Goal: Task Accomplishment & Management: Manage account settings

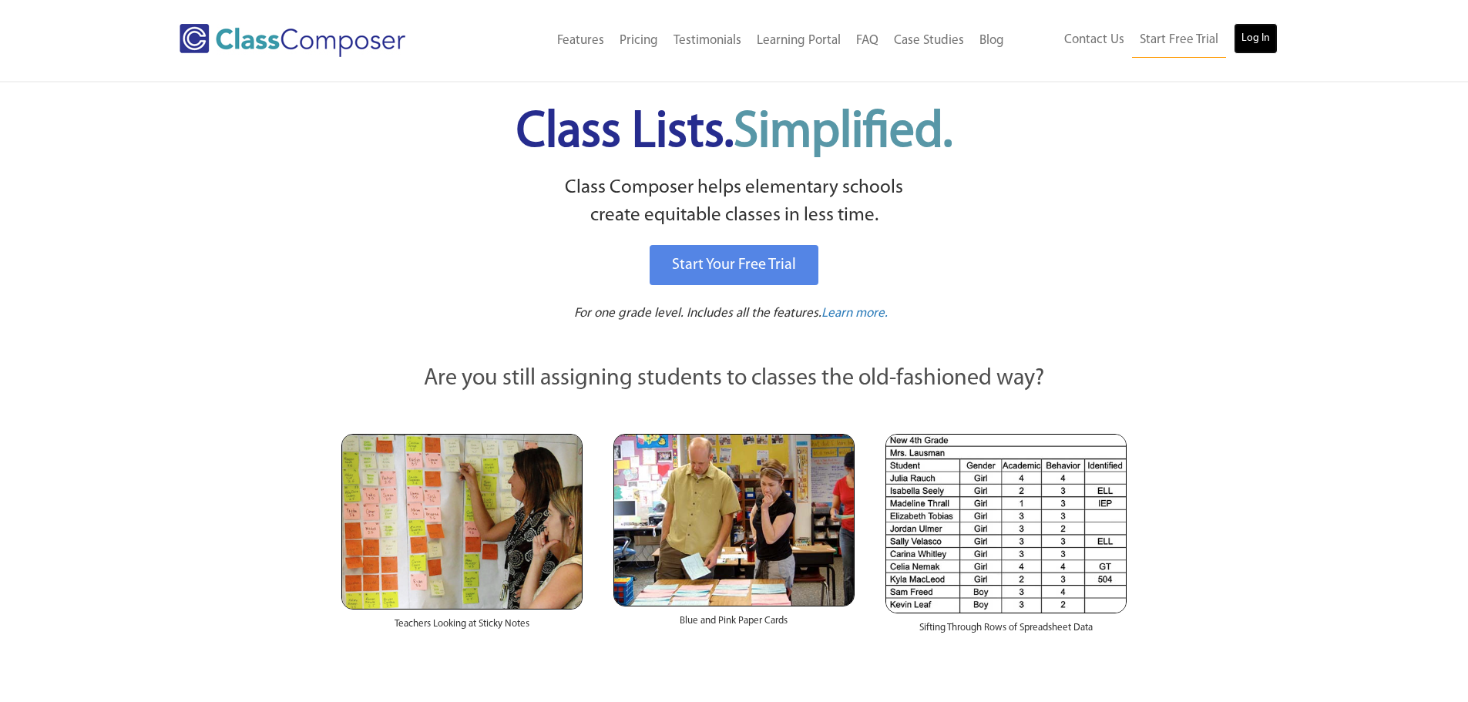
click at [1252, 39] on link "Log In" at bounding box center [1255, 38] width 44 height 31
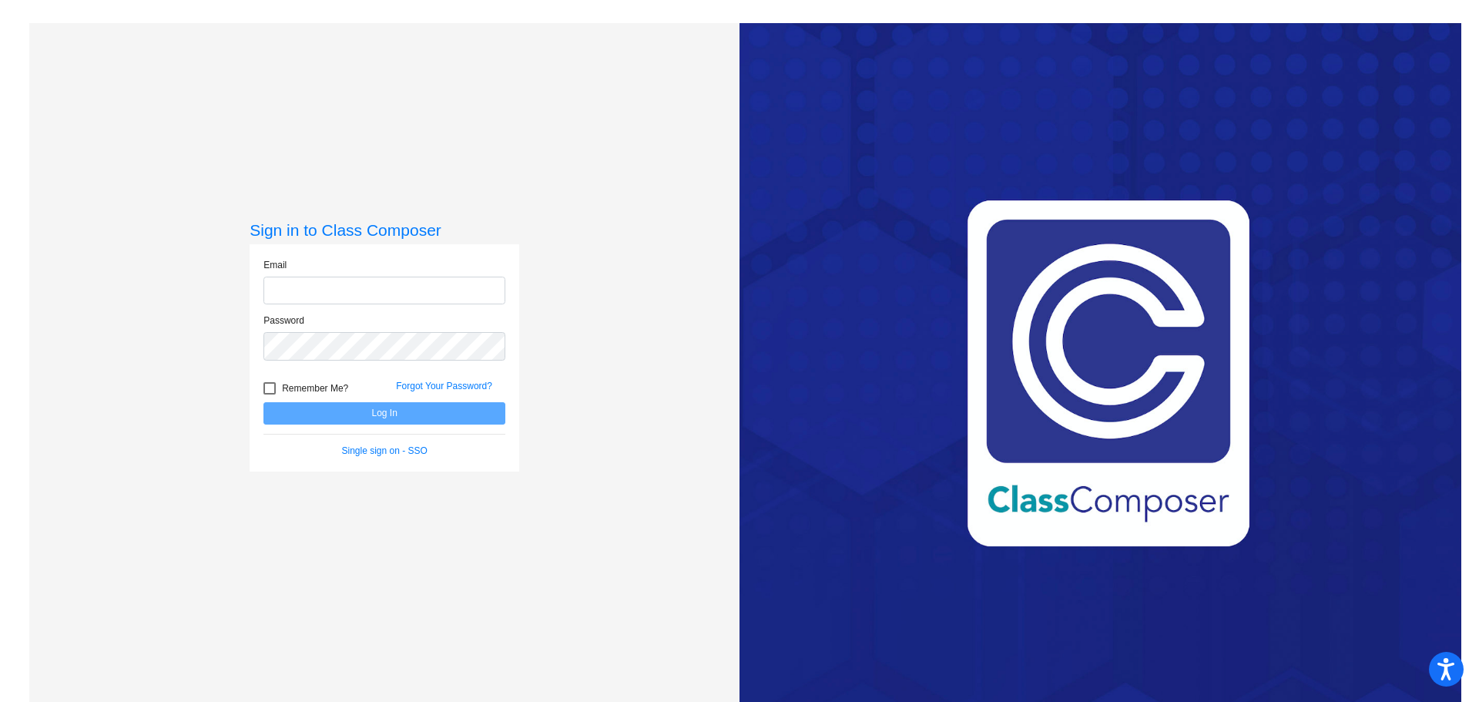
type input "[EMAIL_ADDRESS][DOMAIN_NAME]"
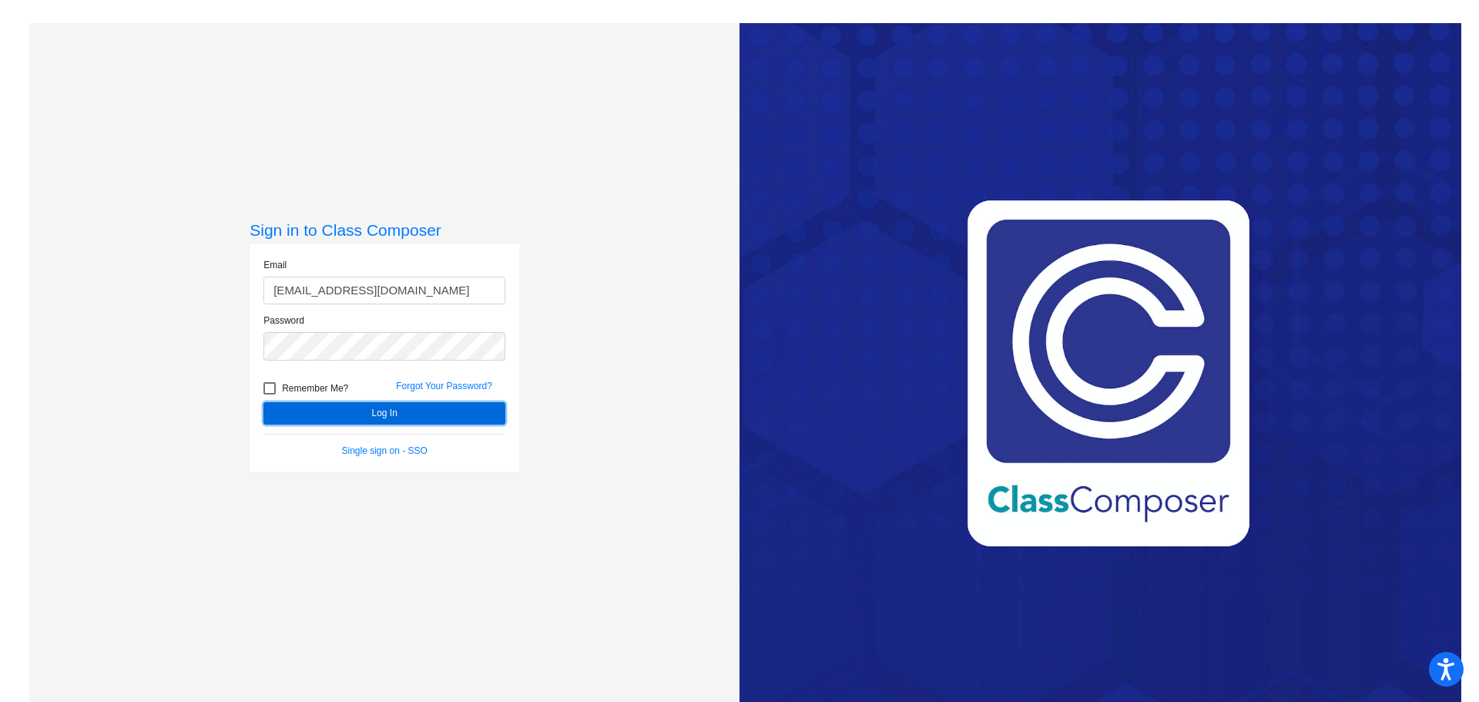
click at [378, 417] on button "Log In" at bounding box center [384, 413] width 242 height 22
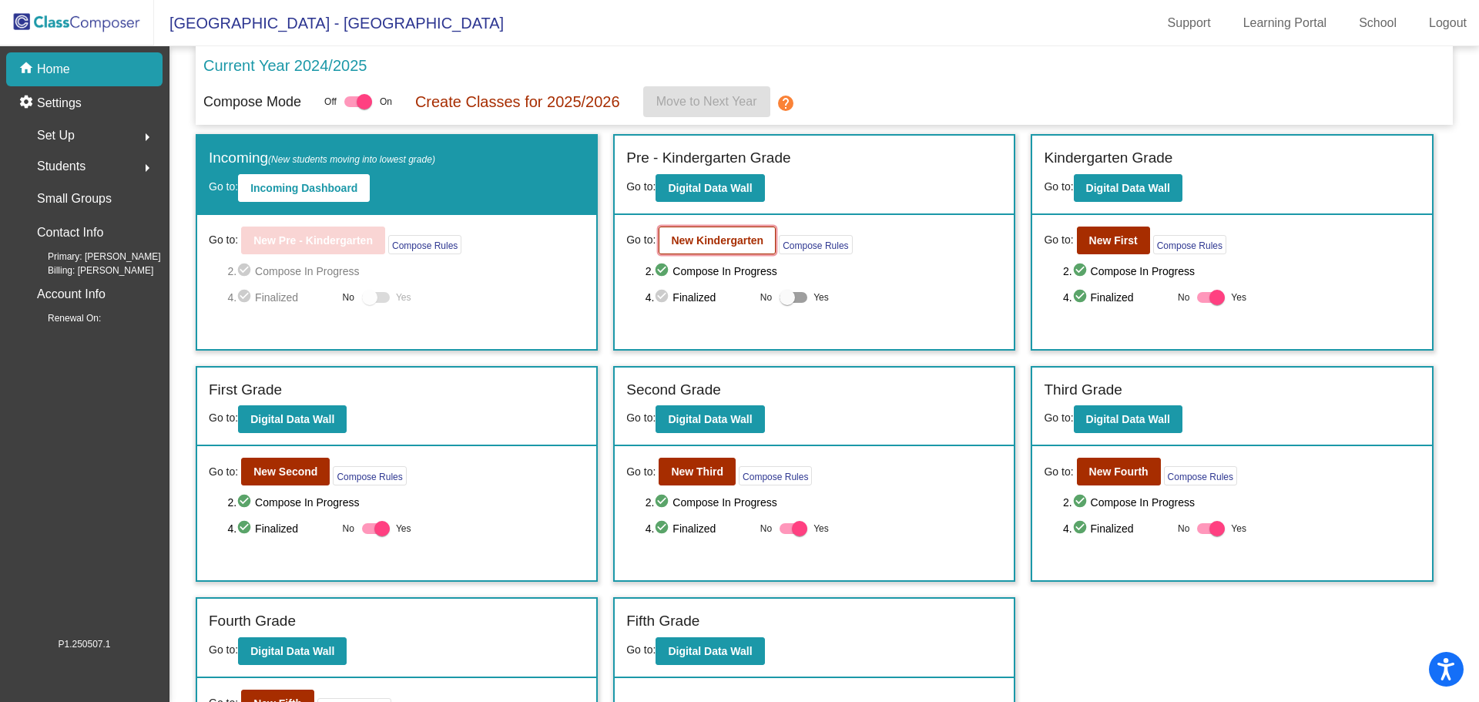
click at [683, 240] on b "New Kindergarten" at bounding box center [717, 240] width 92 height 12
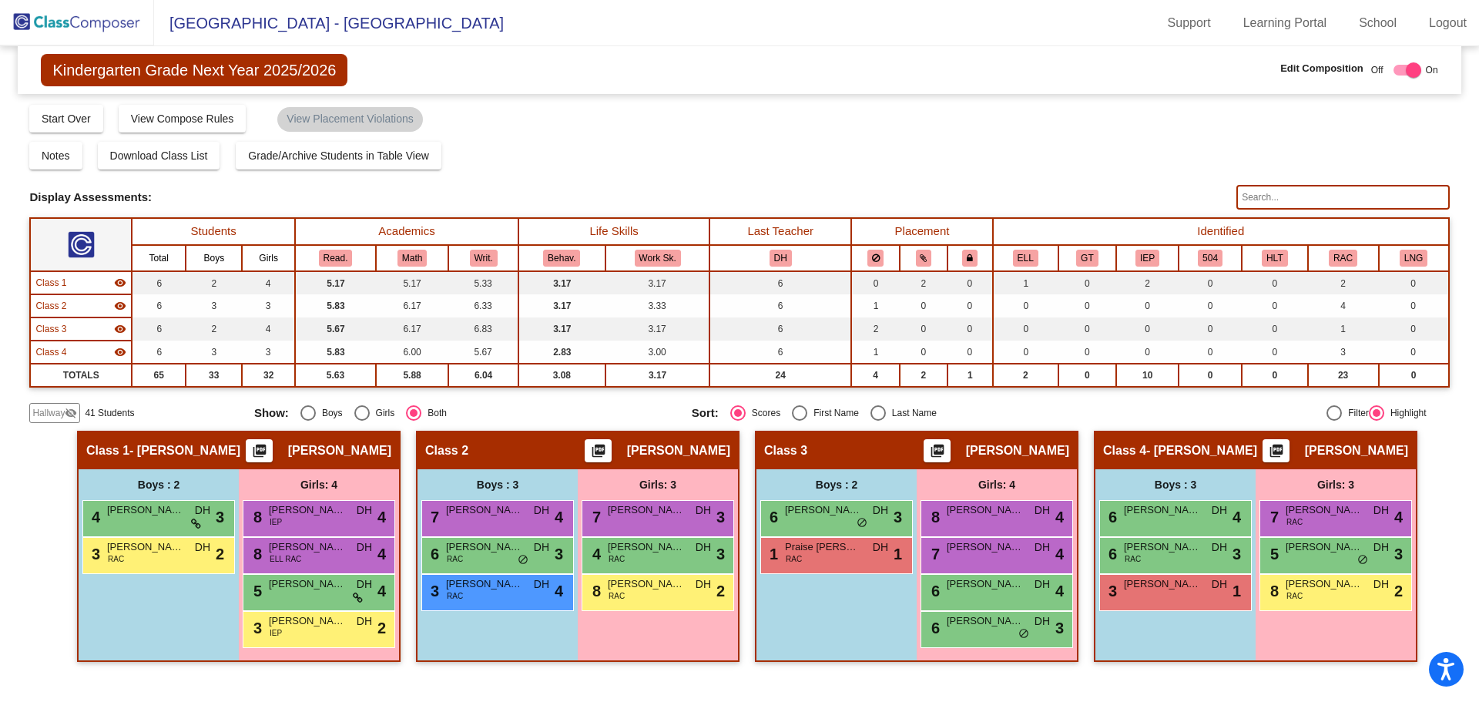
click at [72, 411] on mat-icon "visibility_off" at bounding box center [71, 413] width 12 height 12
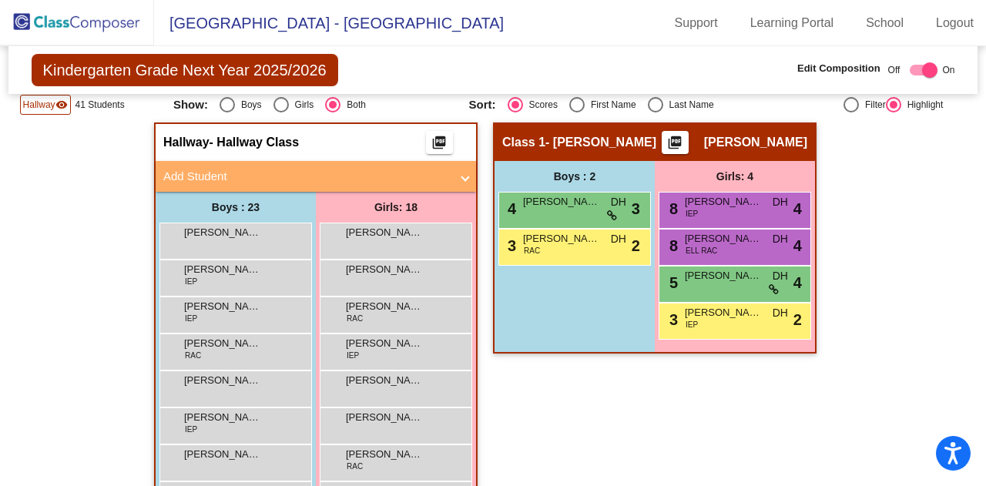
scroll to position [231, 0]
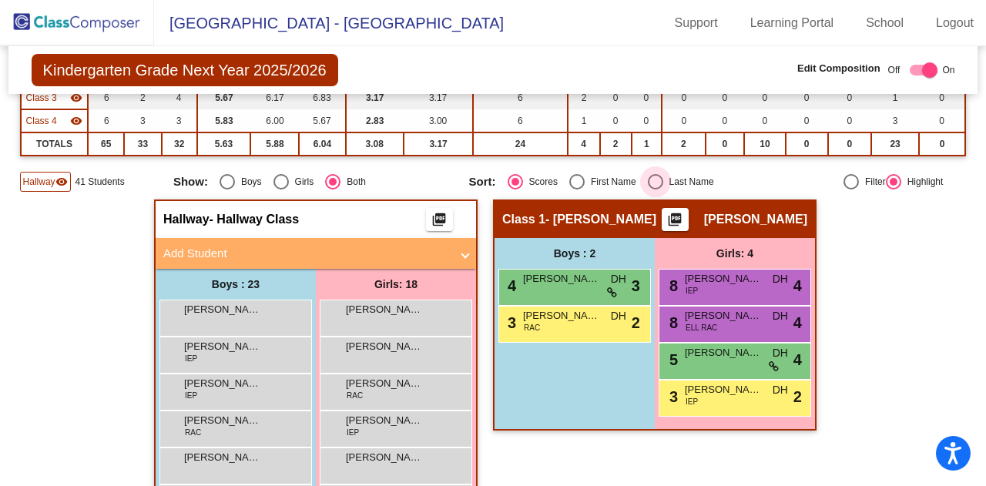
click at [653, 177] on div "Select an option" at bounding box center [655, 181] width 15 height 15
click at [655, 190] on input "Last Name" at bounding box center [655, 190] width 1 height 1
radio input "true"
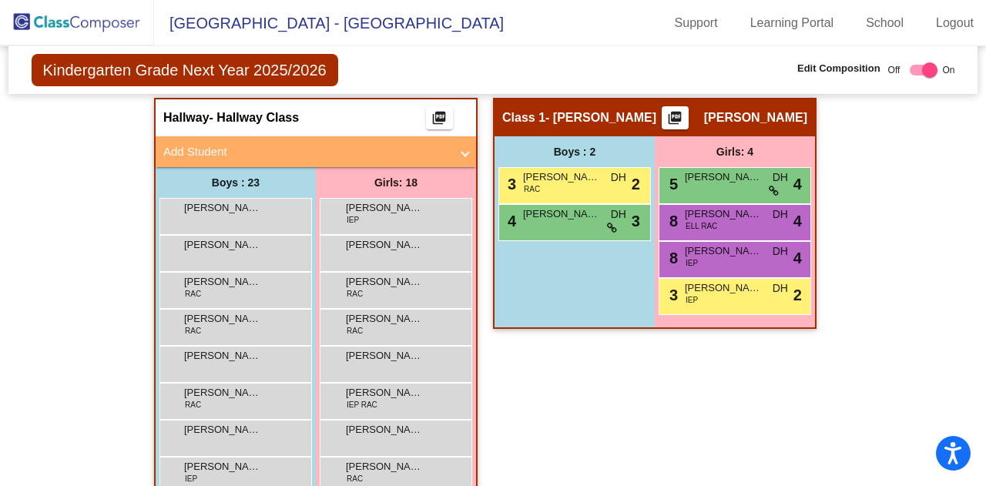
scroll to position [179, 0]
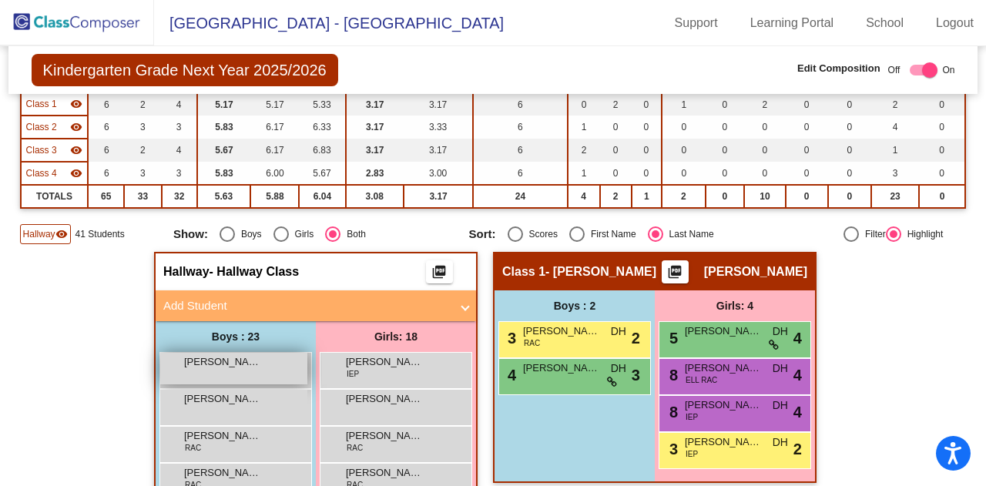
click at [203, 364] on span "William Brand" at bounding box center [222, 361] width 77 height 15
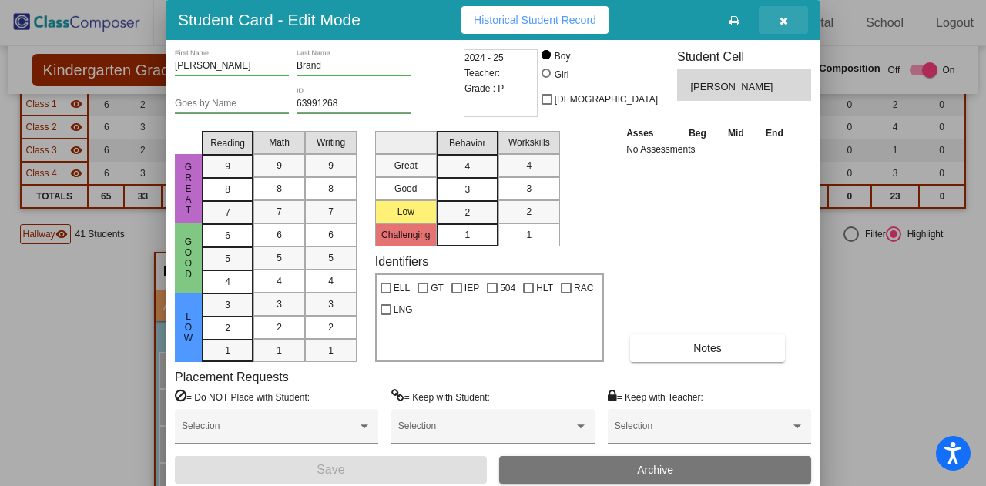
click at [785, 15] on span "button" at bounding box center [784, 20] width 8 height 12
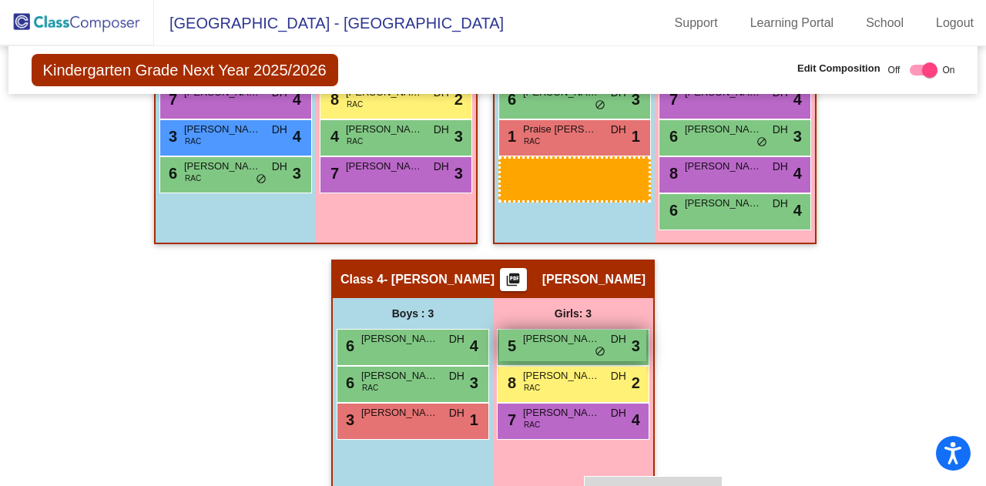
scroll to position [1374, 0]
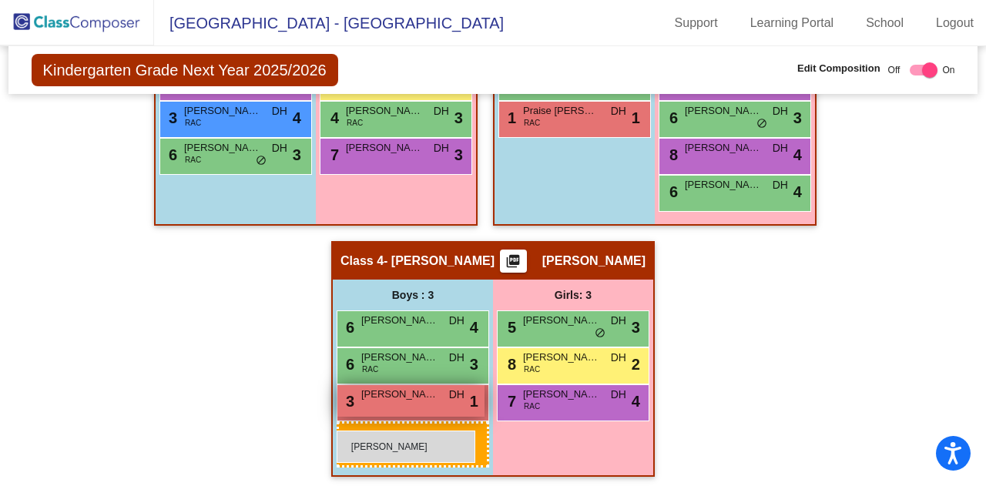
drag, startPoint x: 259, startPoint y: 292, endPoint x: 337, endPoint y: 431, distance: 159.4
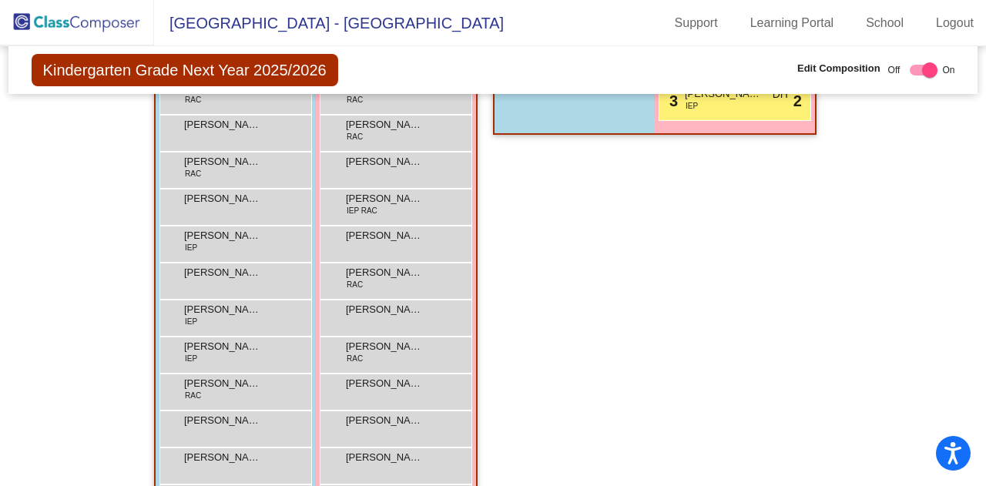
scroll to position [219, 0]
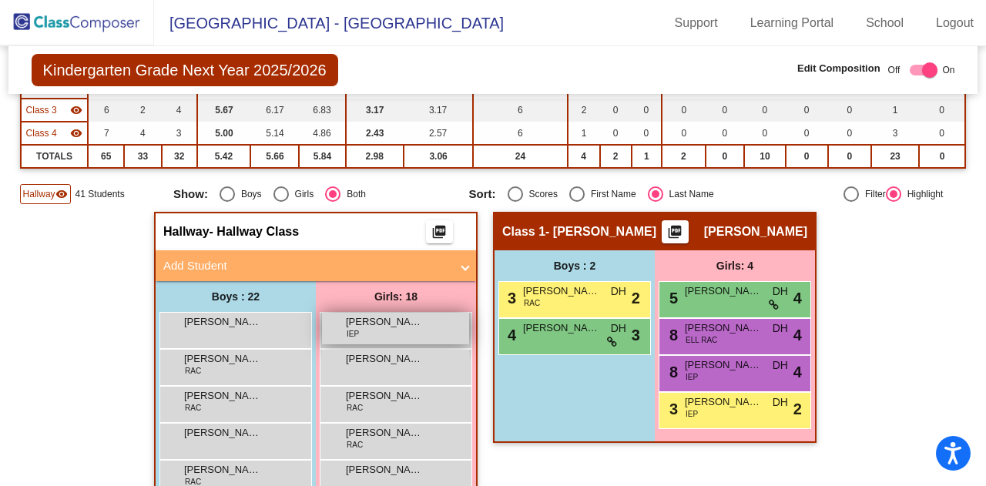
click at [388, 332] on div "Chloe Bunge IEP lock do_not_disturb_alt" at bounding box center [395, 329] width 147 height 32
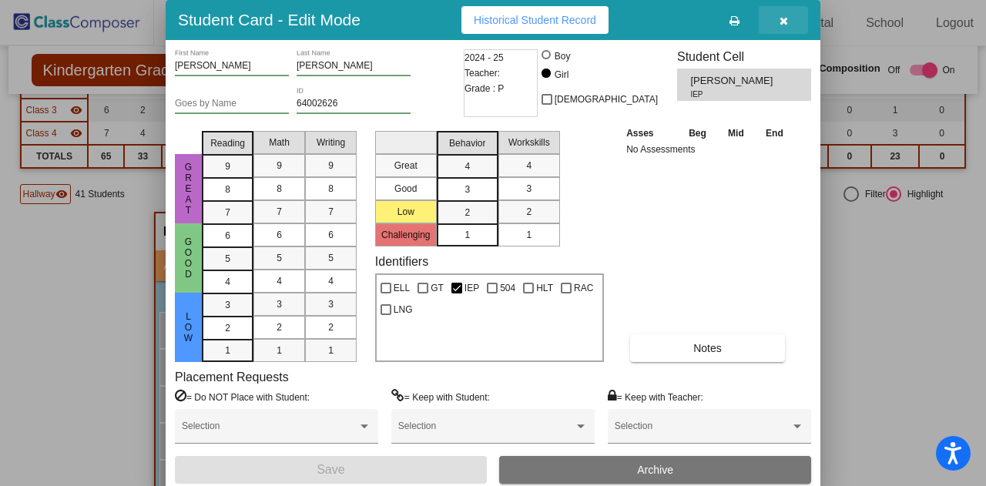
click at [784, 18] on icon "button" at bounding box center [784, 20] width 8 height 11
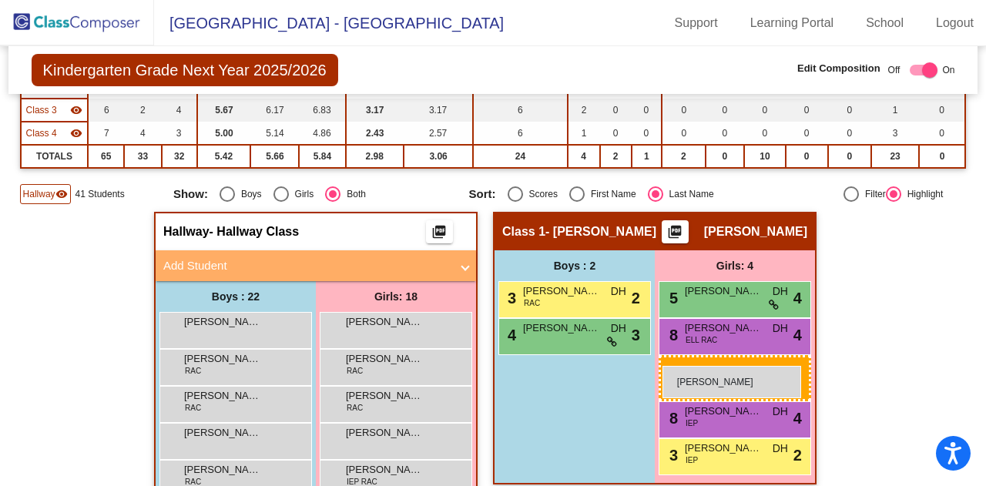
drag, startPoint x: 374, startPoint y: 323, endPoint x: 663, endPoint y: 366, distance: 291.3
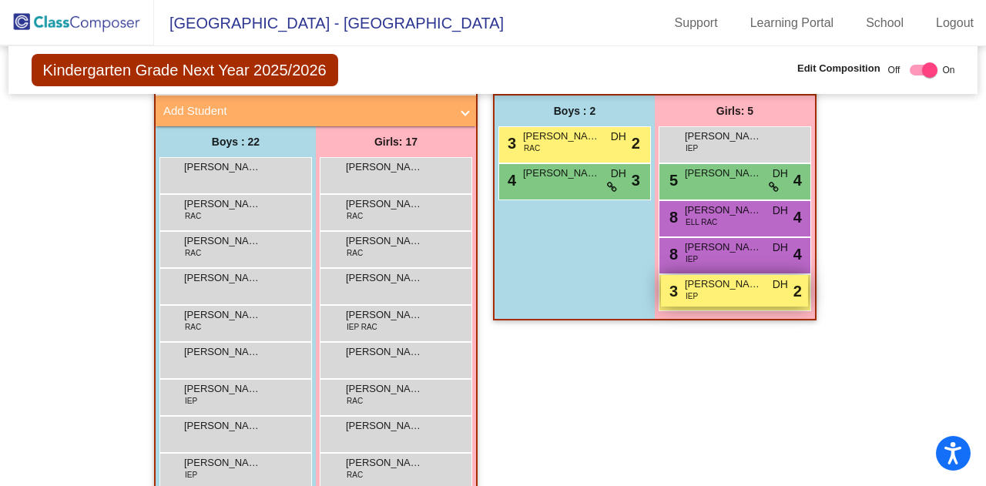
scroll to position [373, 0]
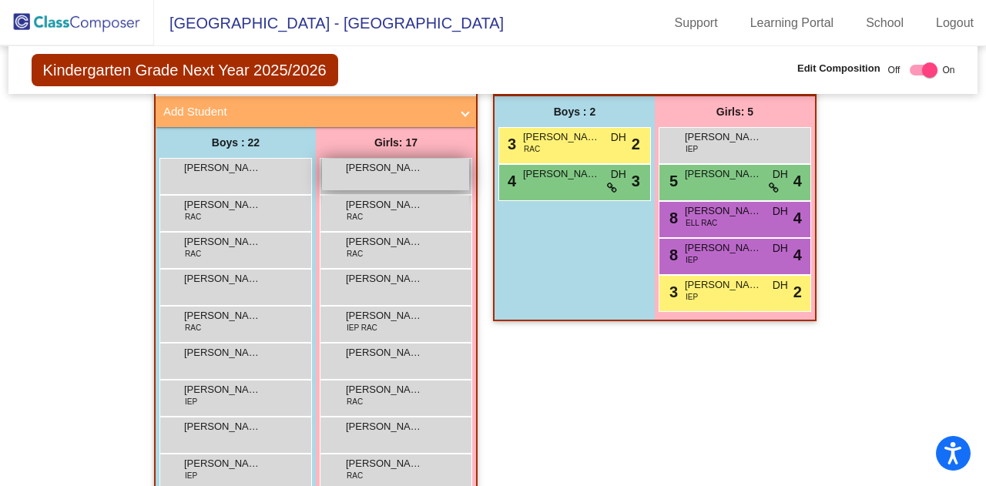
click at [367, 175] on div "Claire Cady lock do_not_disturb_alt" at bounding box center [395, 175] width 147 height 32
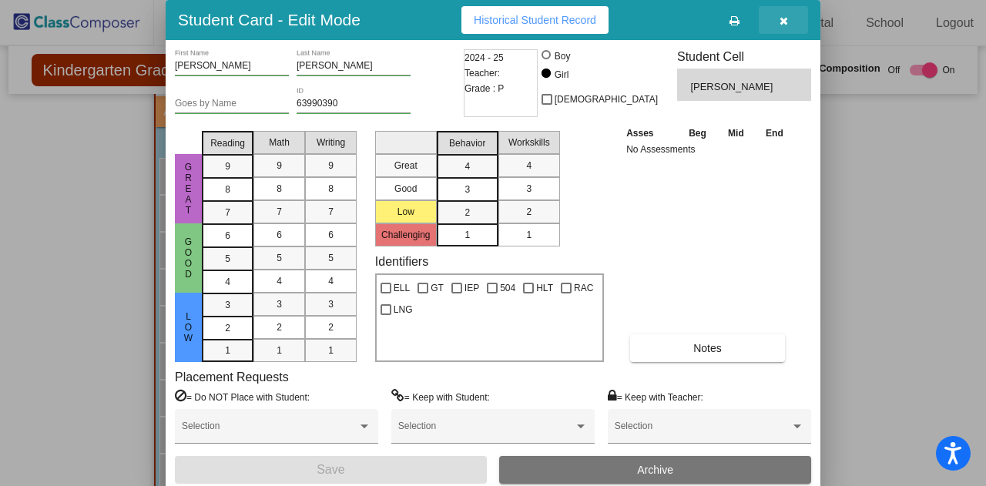
click at [784, 16] on icon "button" at bounding box center [784, 20] width 8 height 11
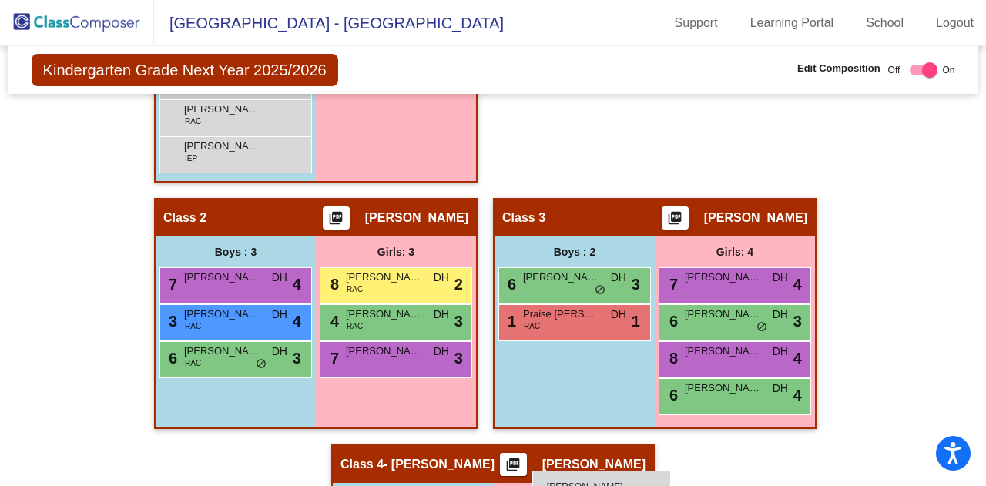
scroll to position [1174, 0]
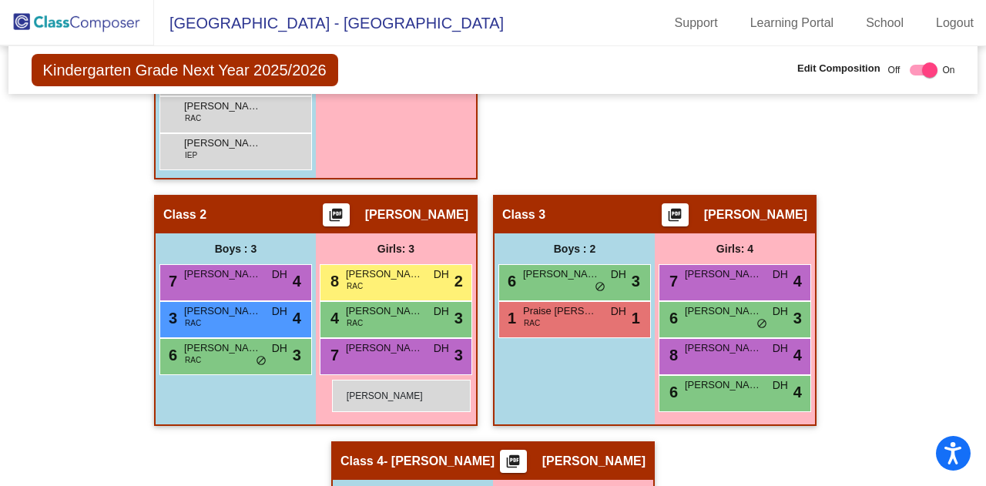
drag, startPoint x: 359, startPoint y: 170, endPoint x: 331, endPoint y: 381, distance: 212.1
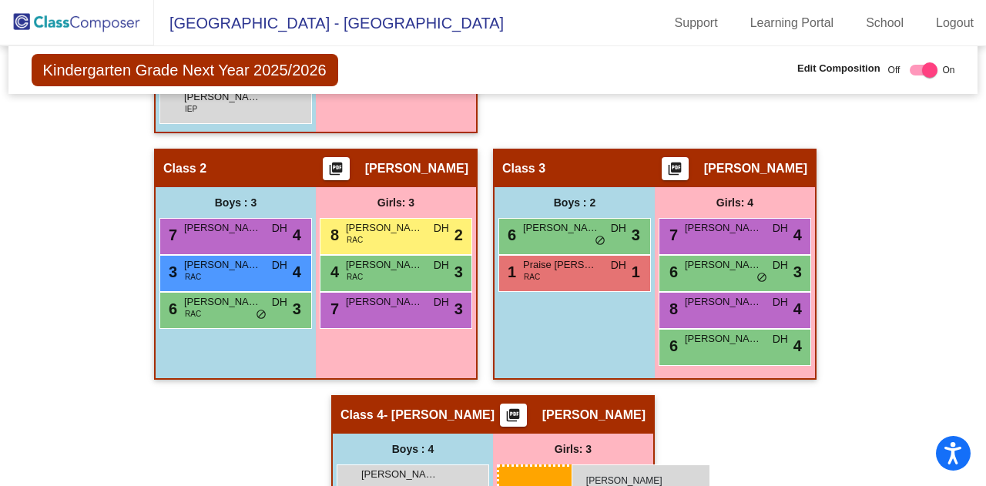
scroll to position [1226, 0]
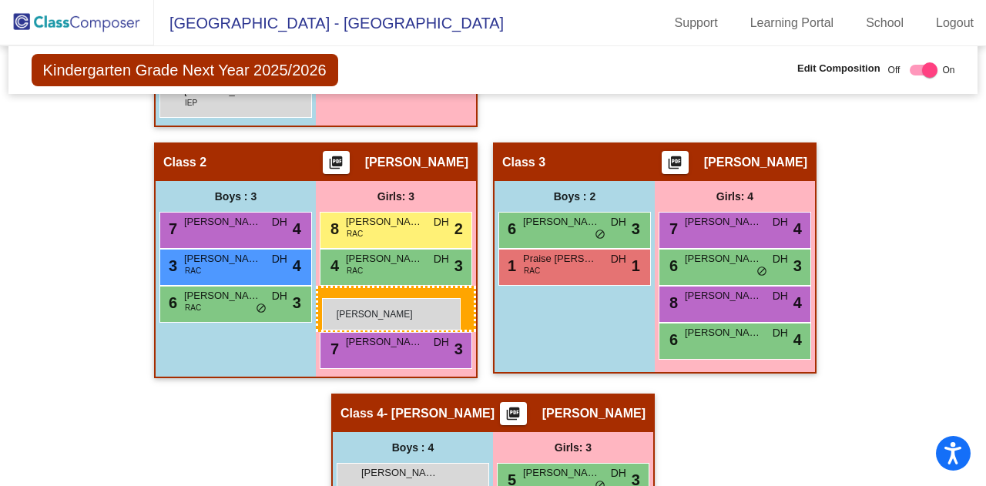
drag, startPoint x: 371, startPoint y: 215, endPoint x: 322, endPoint y: 298, distance: 96.7
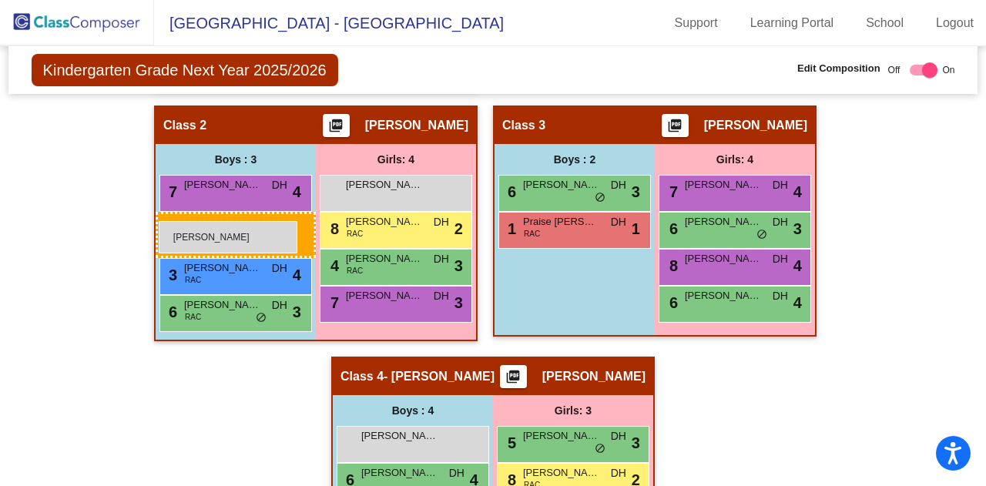
drag, startPoint x: 268, startPoint y: 252, endPoint x: 159, endPoint y: 221, distance: 113.7
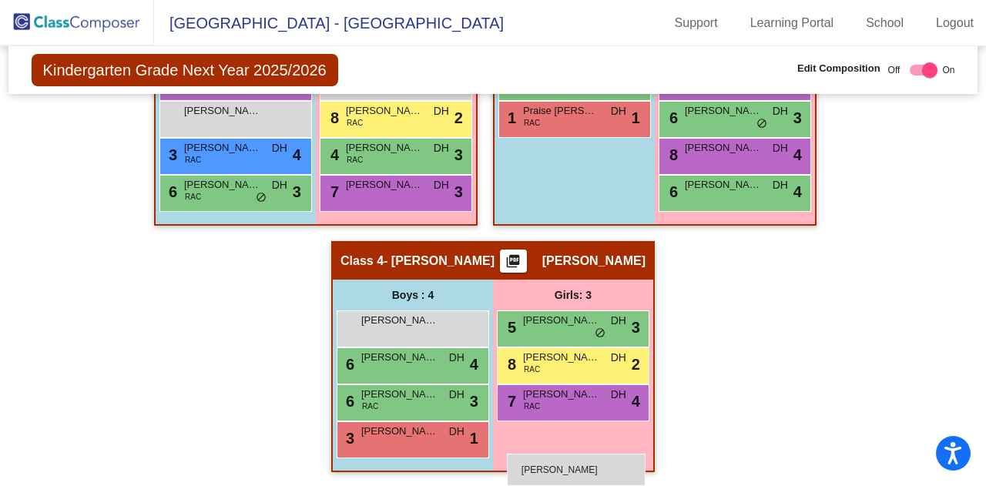
scroll to position [1300, 0]
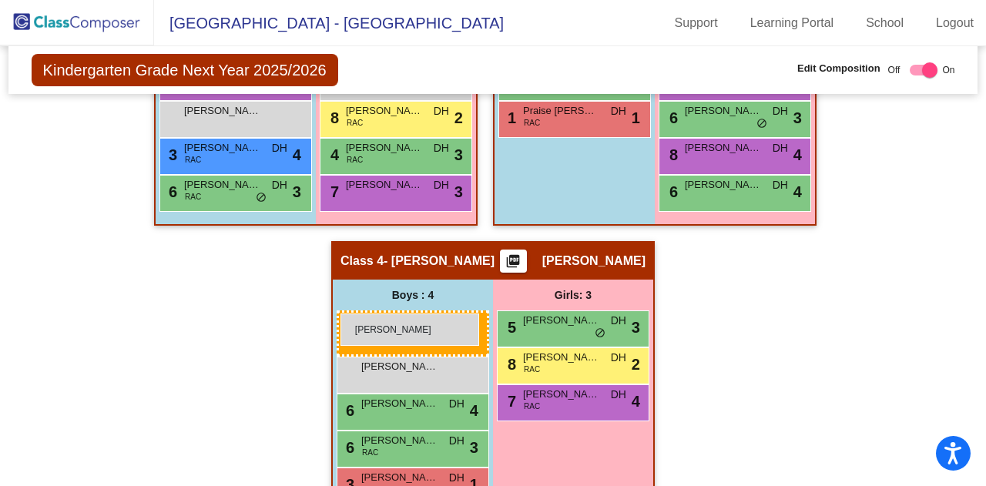
drag, startPoint x: 219, startPoint y: 244, endPoint x: 341, endPoint y: 314, distance: 140.1
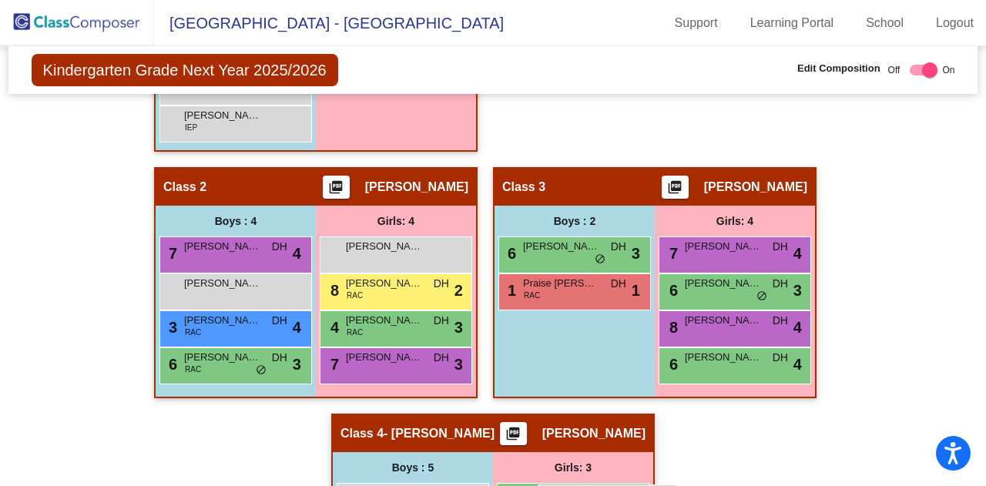
scroll to position [1149, 0]
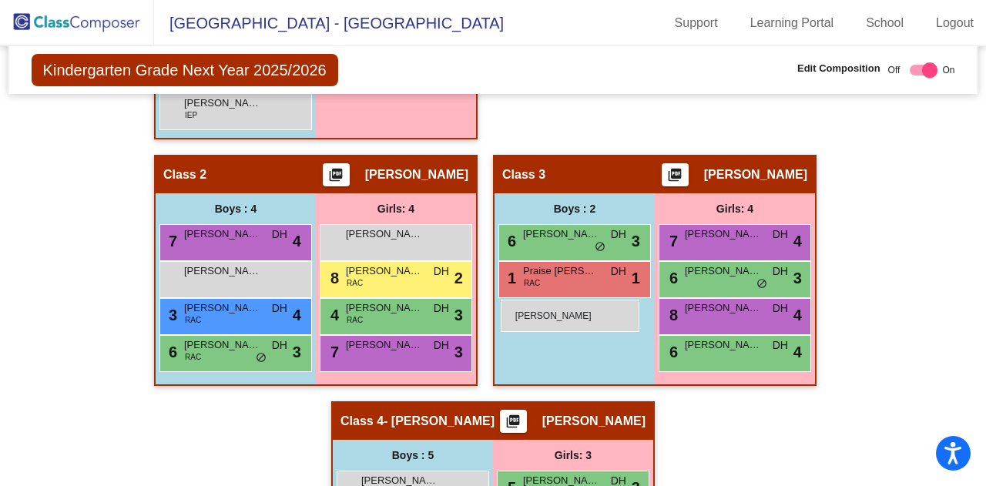
drag, startPoint x: 225, startPoint y: 249, endPoint x: 501, endPoint y: 300, distance: 280.4
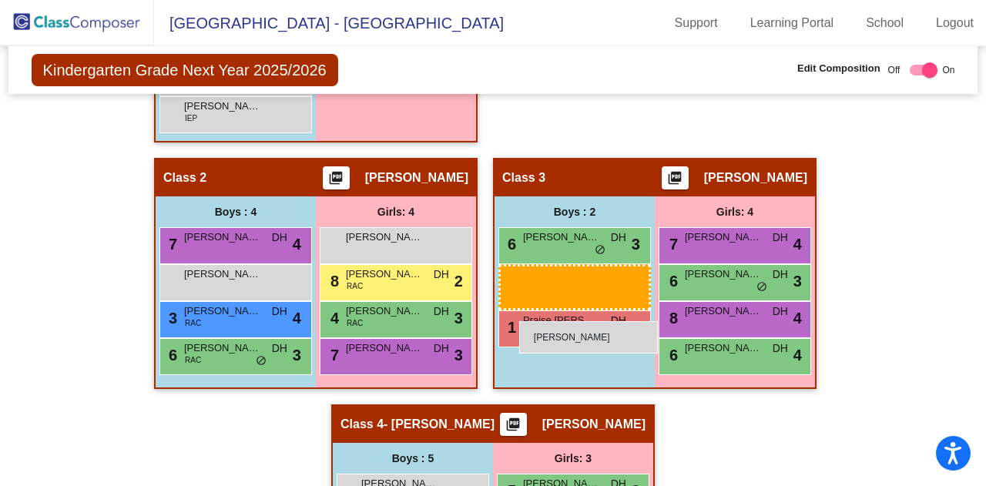
scroll to position [1054, 0]
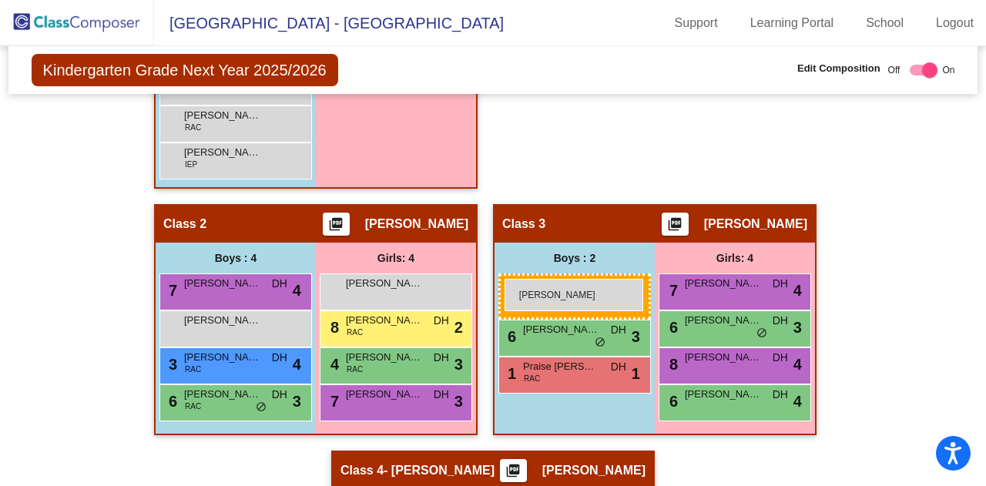
drag, startPoint x: 234, startPoint y: 410, endPoint x: 504, endPoint y: 278, distance: 300.1
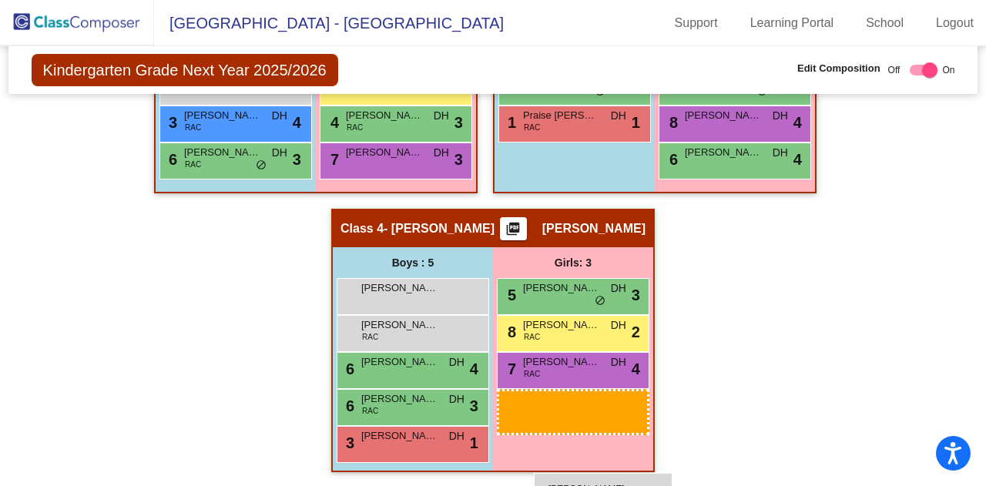
scroll to position [1296, 0]
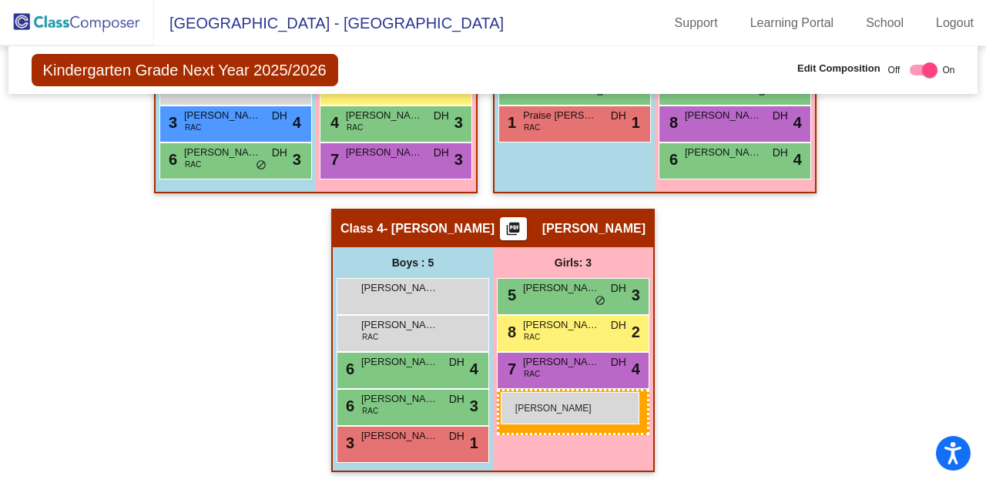
drag, startPoint x: 382, startPoint y: 151, endPoint x: 501, endPoint y: 392, distance: 268.7
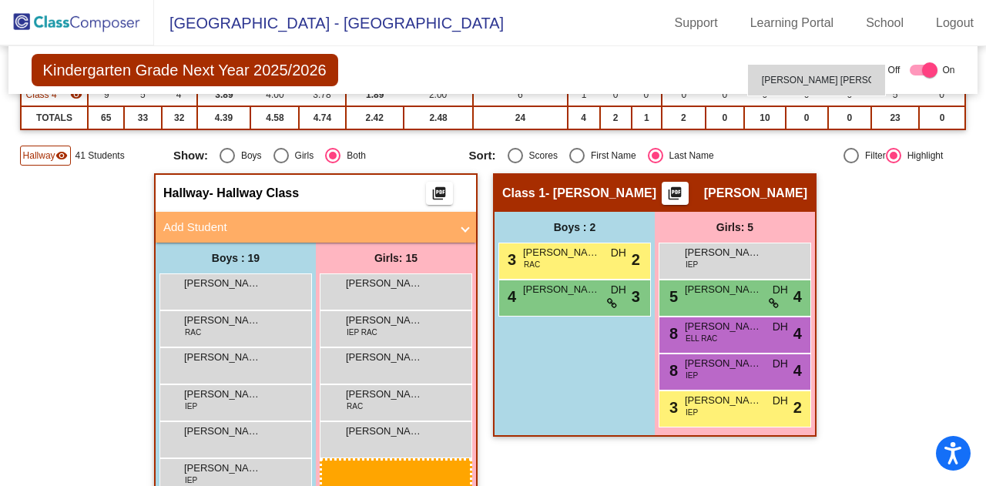
scroll to position [245, 0]
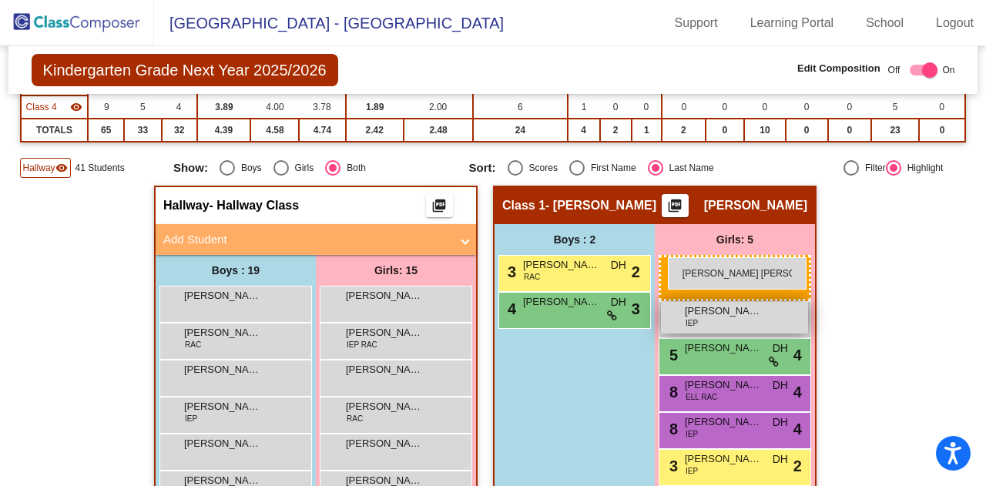
drag, startPoint x: 382, startPoint y: 247, endPoint x: 666, endPoint y: 258, distance: 284.5
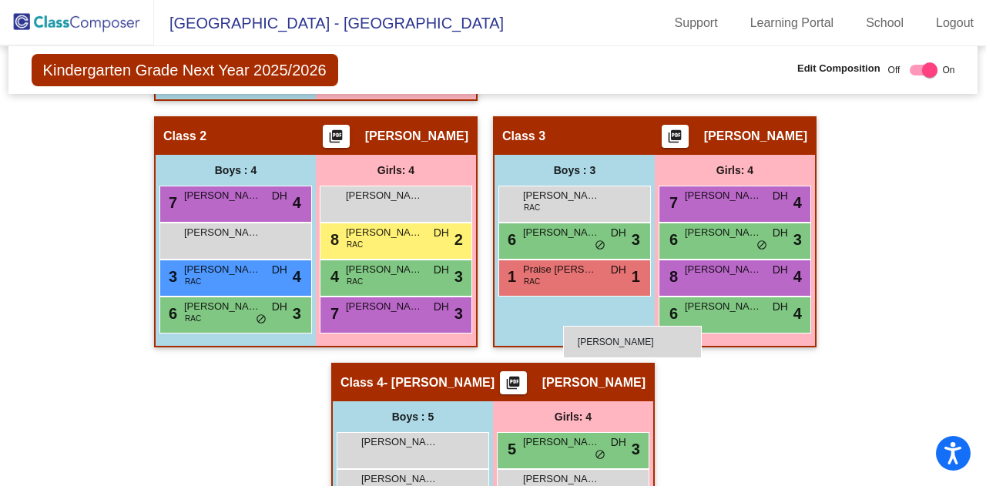
scroll to position [1105, 0]
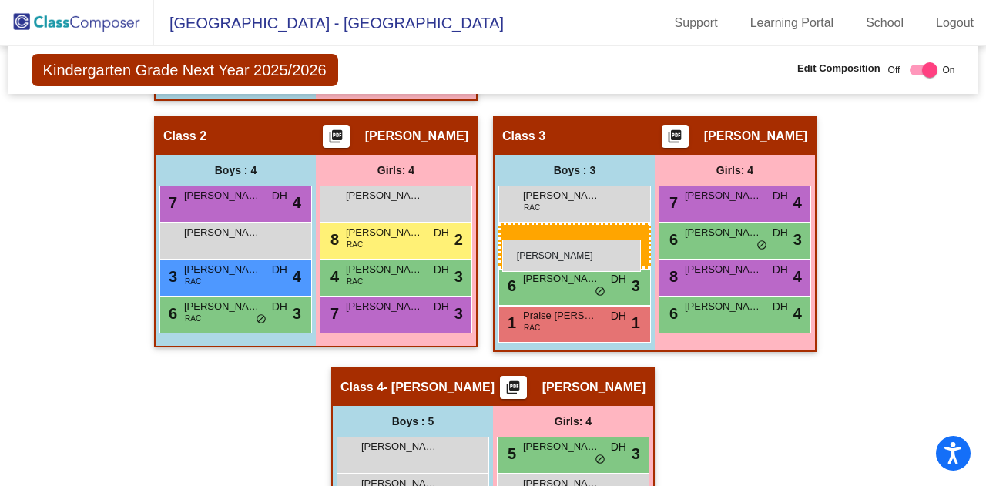
drag, startPoint x: 211, startPoint y: 164, endPoint x: 502, endPoint y: 239, distance: 300.6
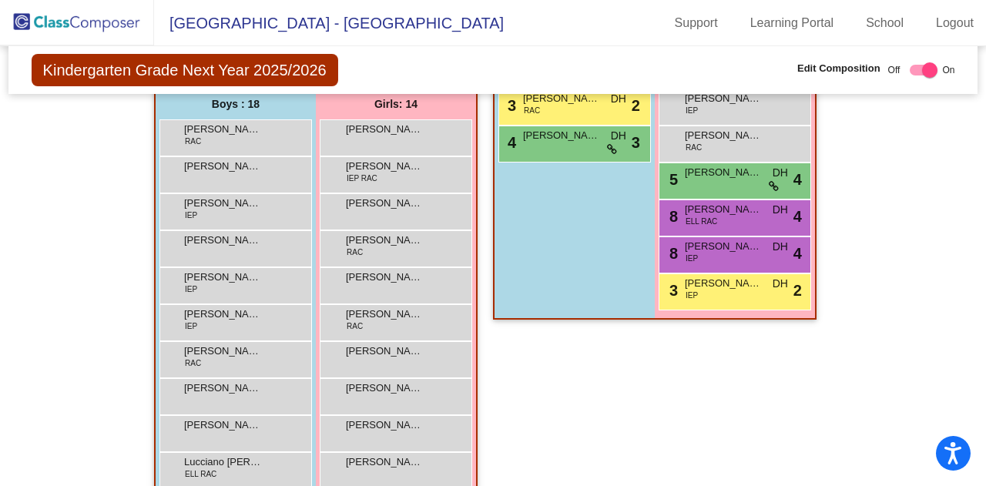
scroll to position [334, 0]
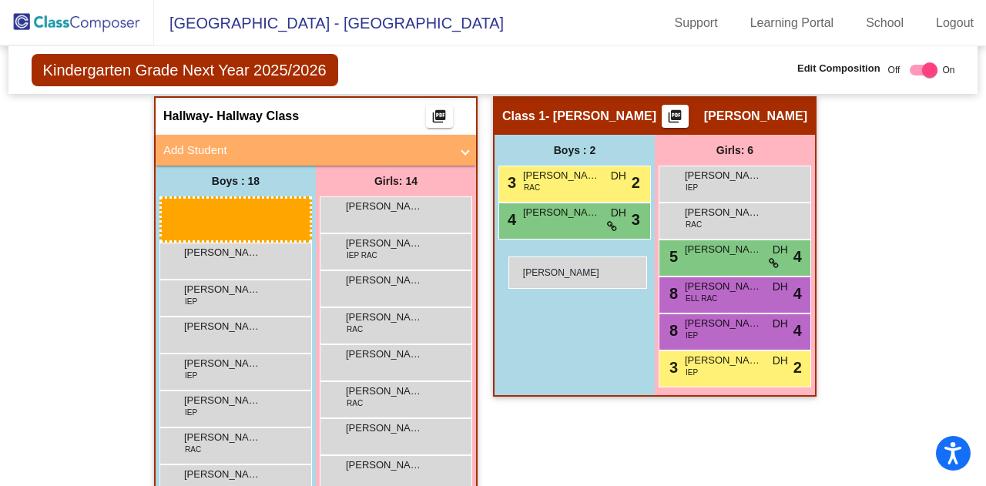
drag, startPoint x: 208, startPoint y: 210, endPoint x: 508, endPoint y: 257, distance: 304.0
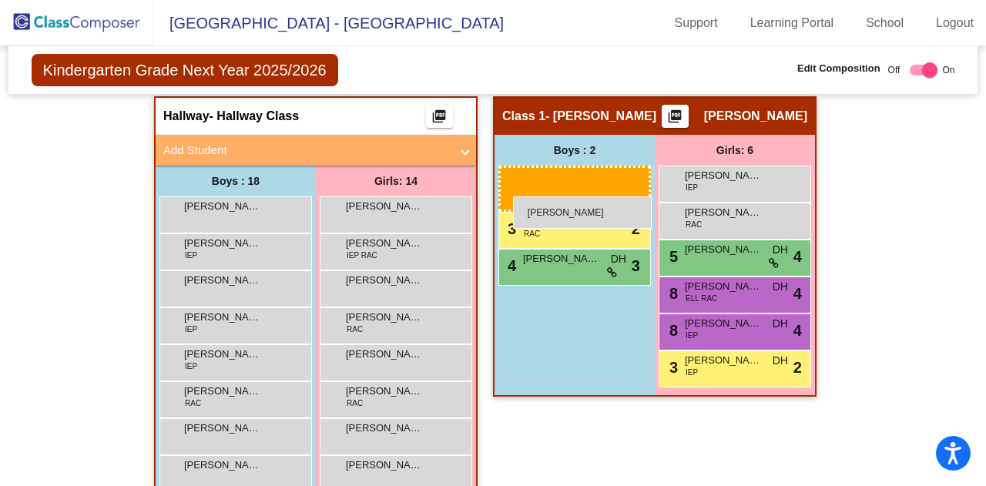
drag, startPoint x: 243, startPoint y: 217, endPoint x: 513, endPoint y: 196, distance: 270.4
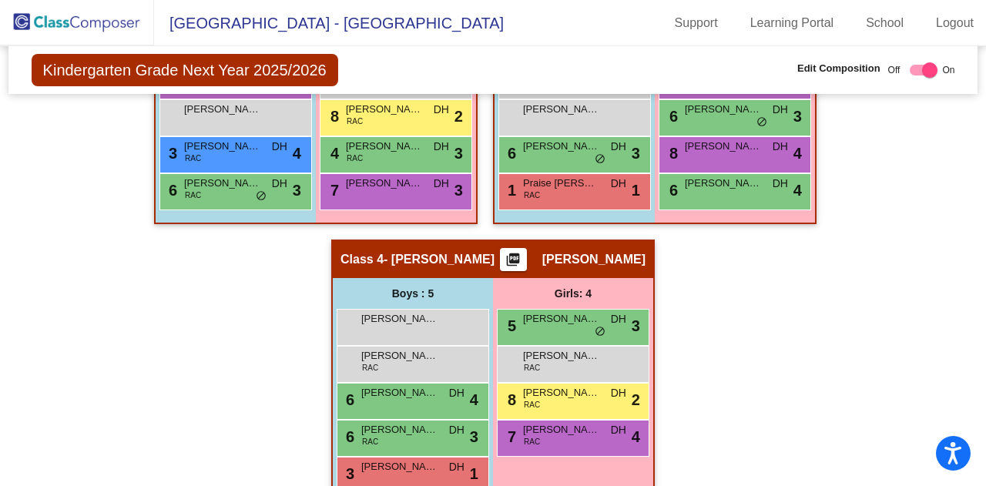
scroll to position [1222, 0]
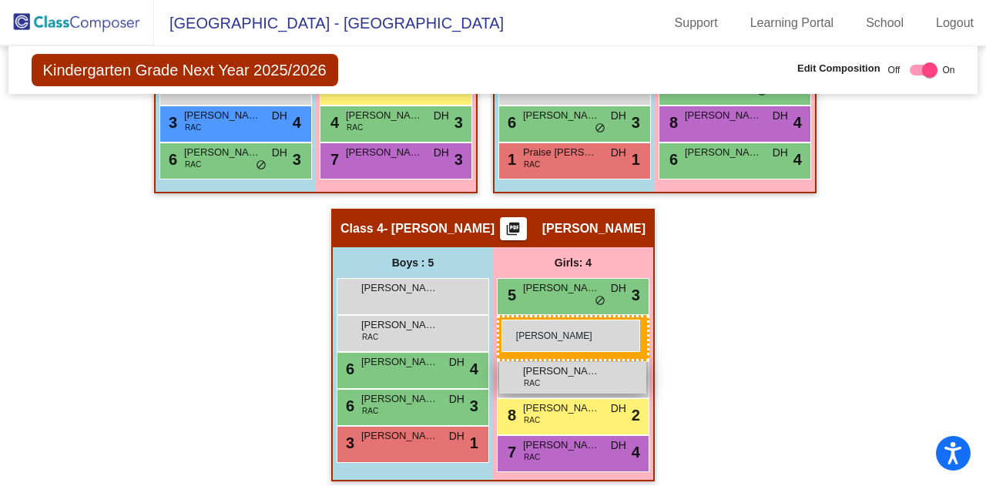
drag, startPoint x: 367, startPoint y: 210, endPoint x: 501, endPoint y: 320, distance: 173.5
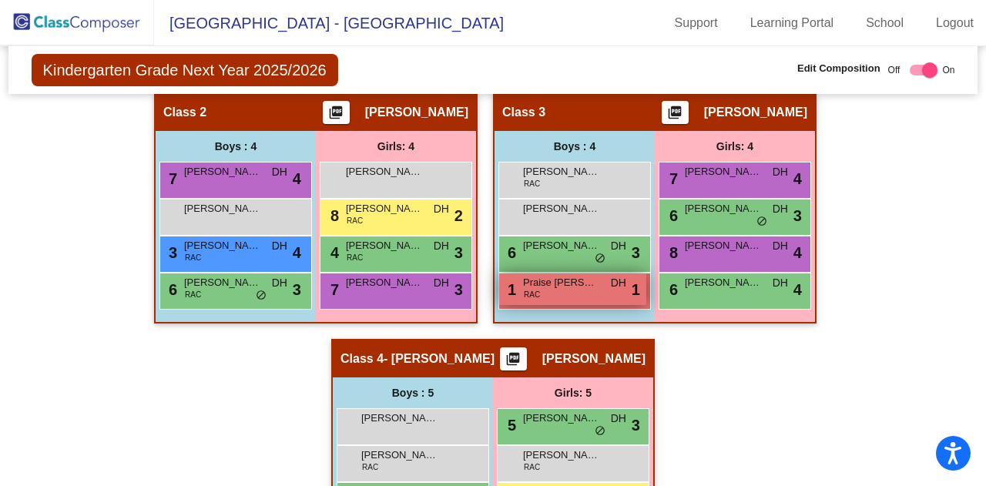
scroll to position [991, 0]
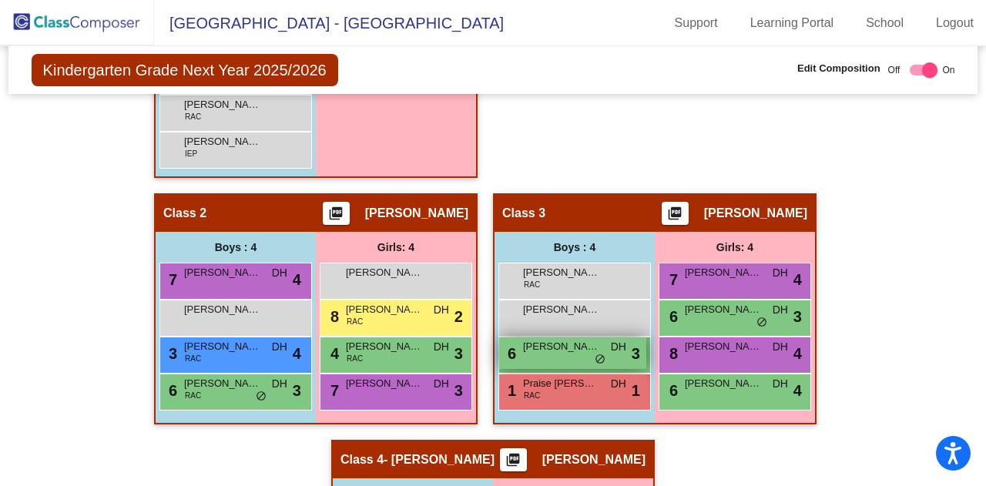
click at [576, 349] on span "Brooks Frantsvog" at bounding box center [561, 346] width 77 height 15
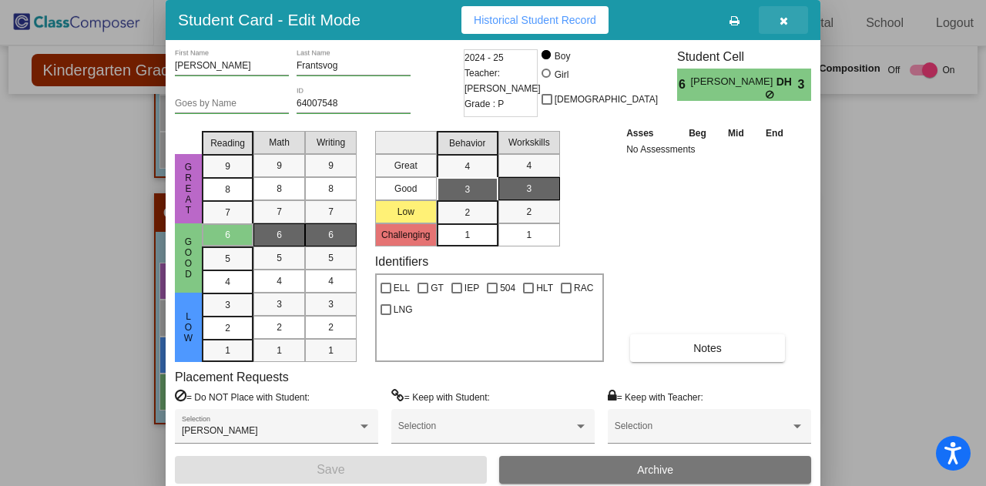
click at [785, 19] on icon "button" at bounding box center [784, 20] width 8 height 11
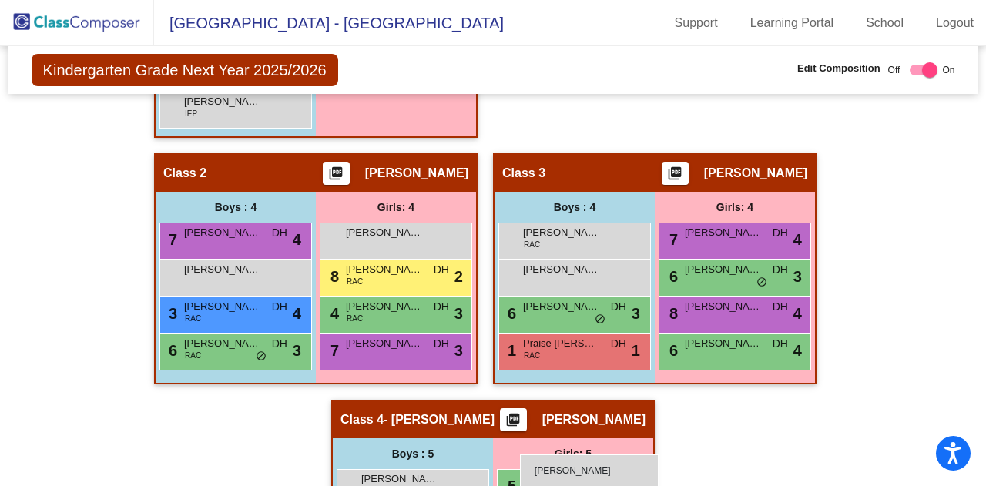
scroll to position [1034, 0]
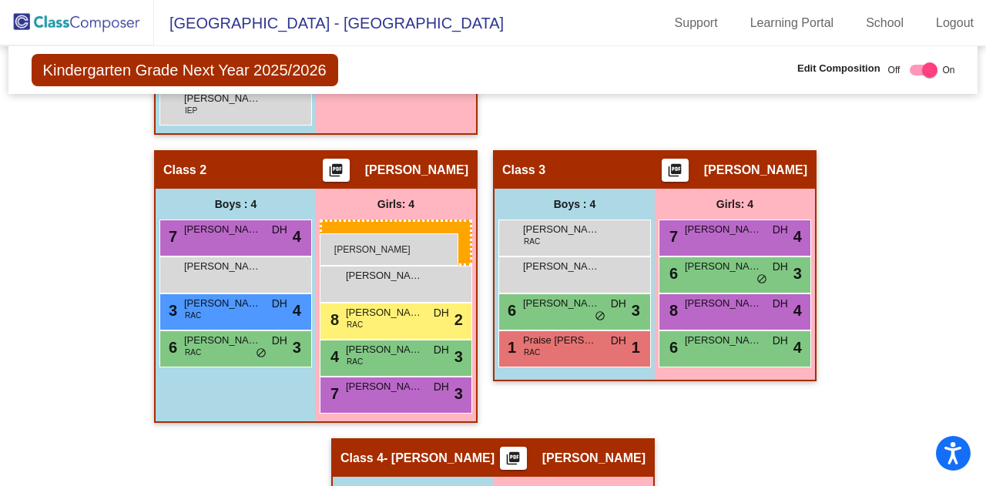
drag, startPoint x: 385, startPoint y: 237, endPoint x: 320, endPoint y: 233, distance: 65.6
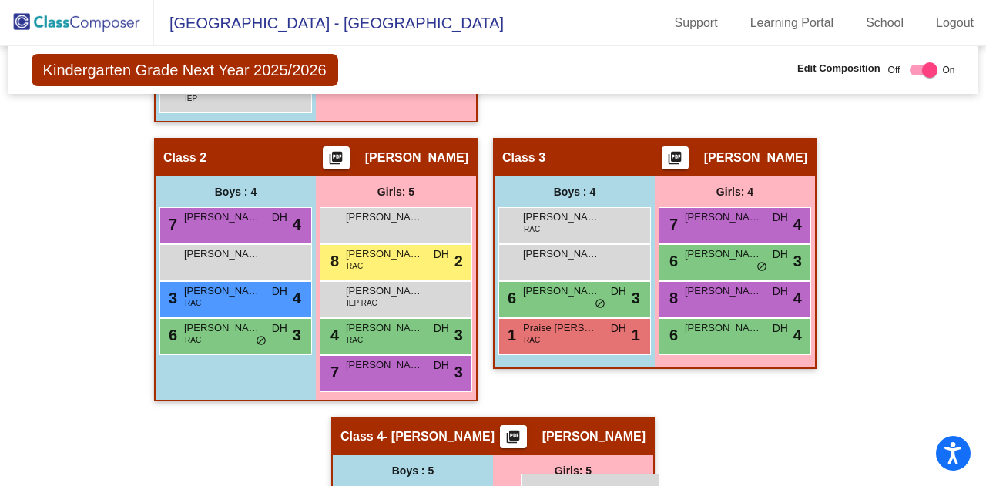
scroll to position [1046, 0]
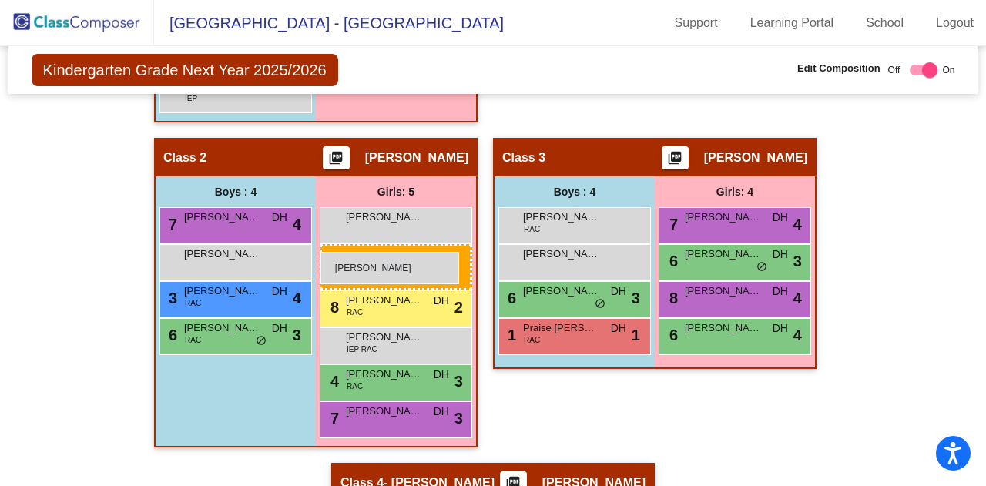
drag, startPoint x: 374, startPoint y: 206, endPoint x: 320, endPoint y: 252, distance: 71.0
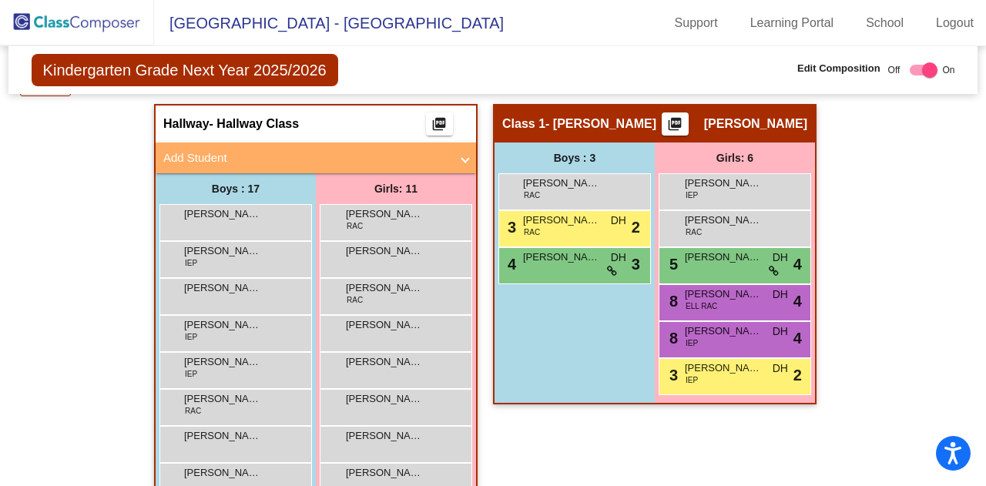
scroll to position [276, 0]
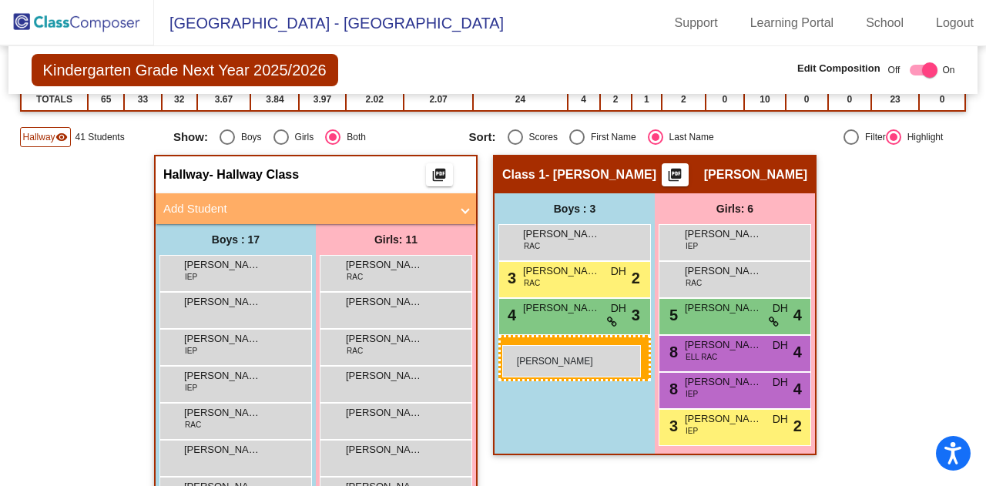
drag, startPoint x: 203, startPoint y: 270, endPoint x: 502, endPoint y: 345, distance: 308.1
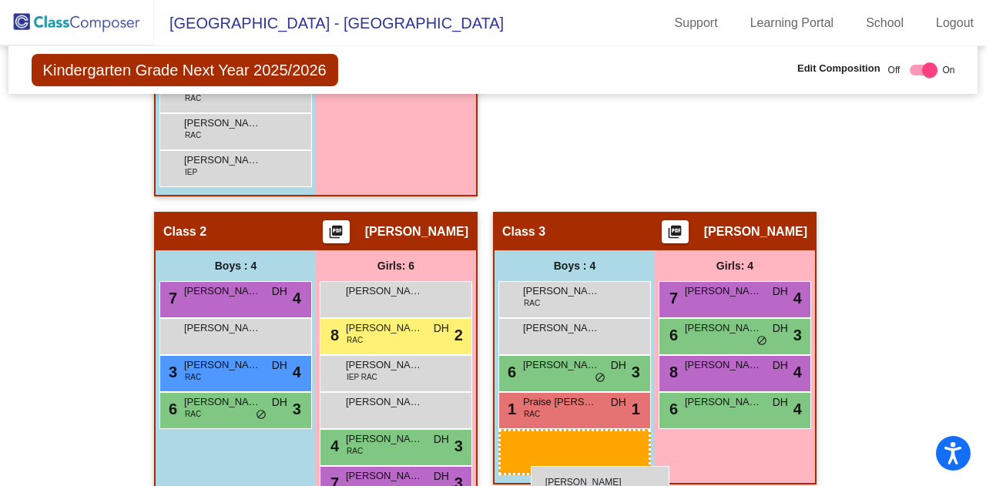
scroll to position [908, 0]
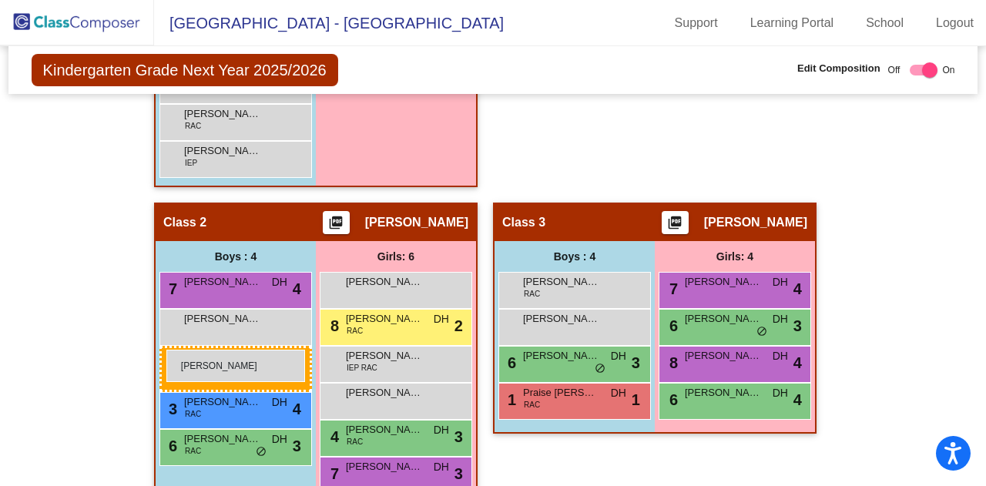
drag, startPoint x: 257, startPoint y: 273, endPoint x: 166, endPoint y: 350, distance: 118.7
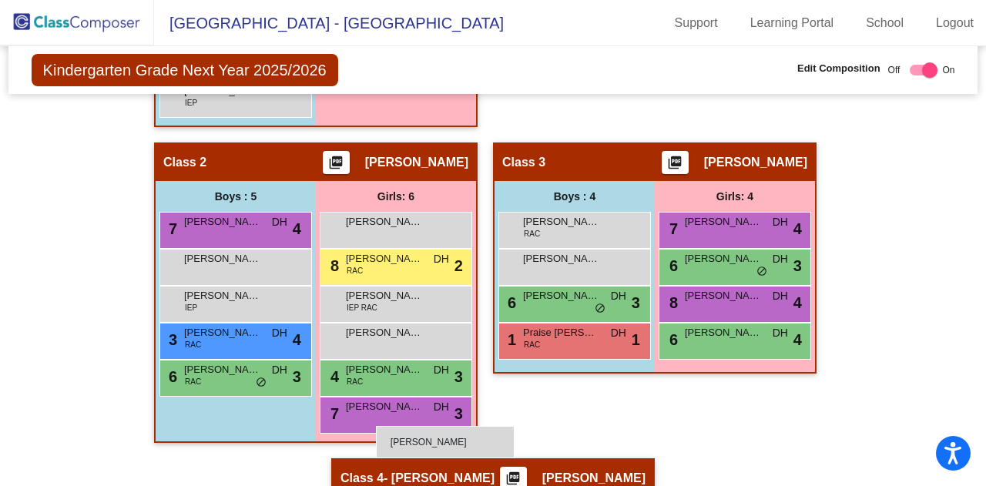
scroll to position [931, 0]
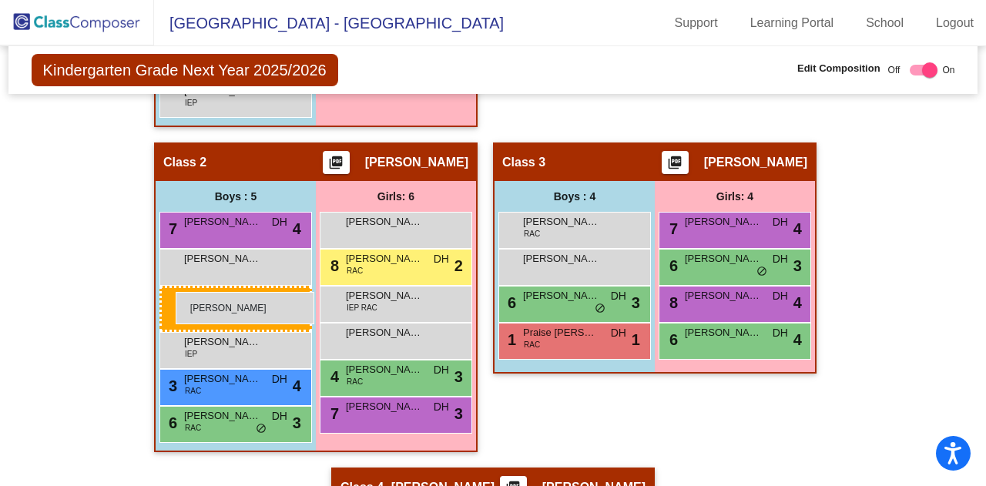
drag, startPoint x: 223, startPoint y: 240, endPoint x: 176, endPoint y: 292, distance: 70.9
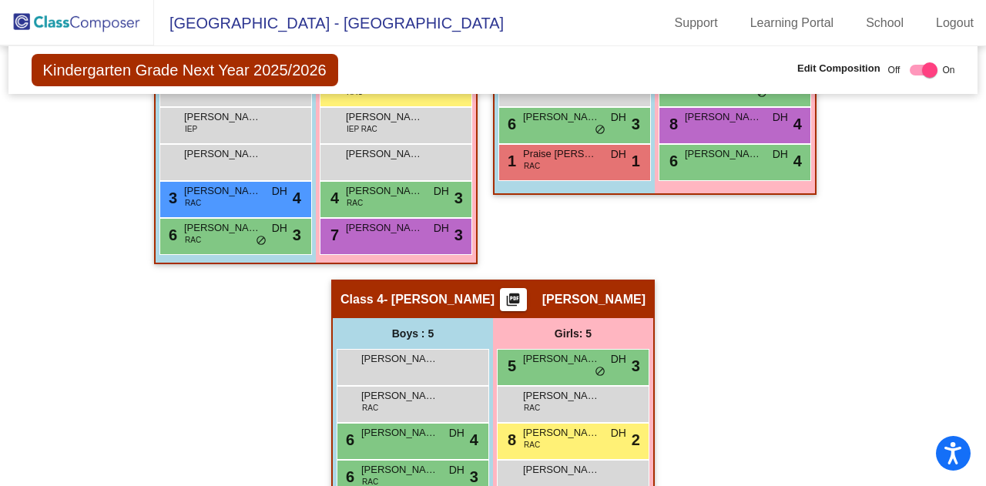
scroll to position [1116, 0]
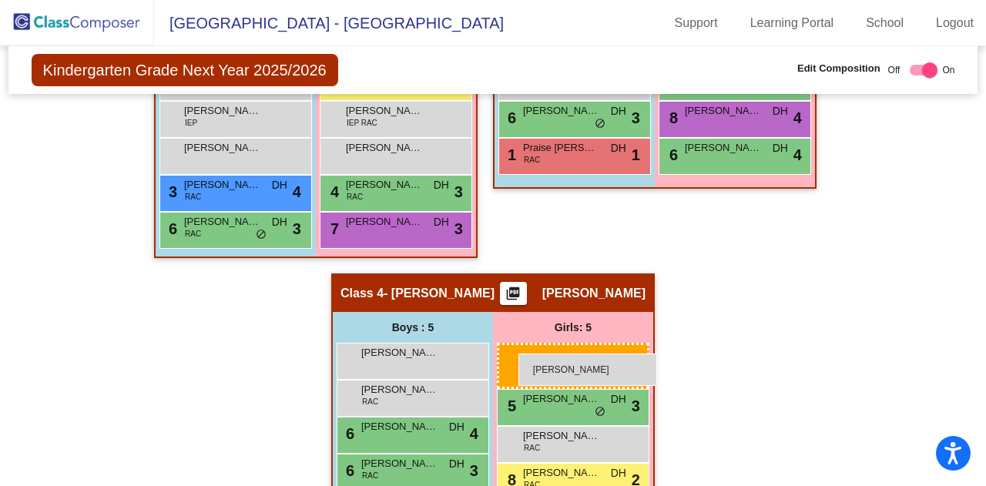
drag, startPoint x: 371, startPoint y: 228, endPoint x: 518, endPoint y: 354, distance: 193.4
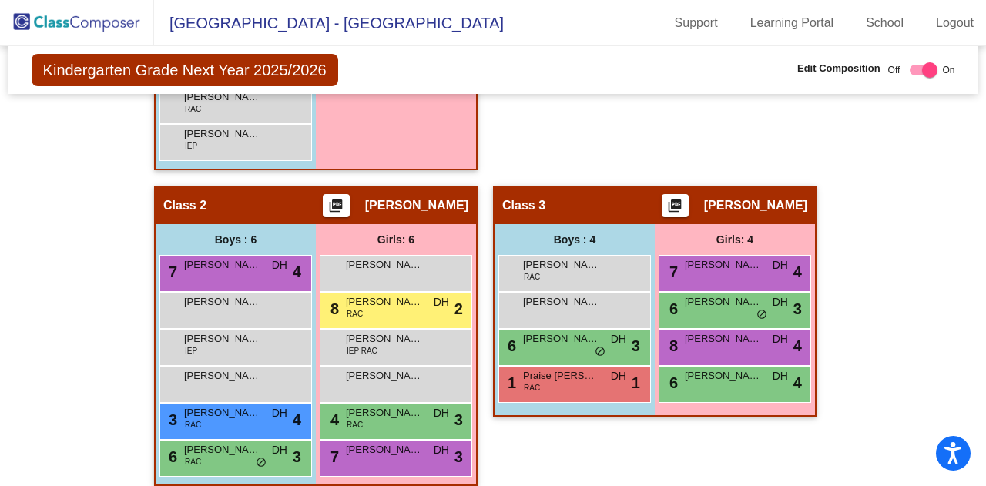
scroll to position [860, 0]
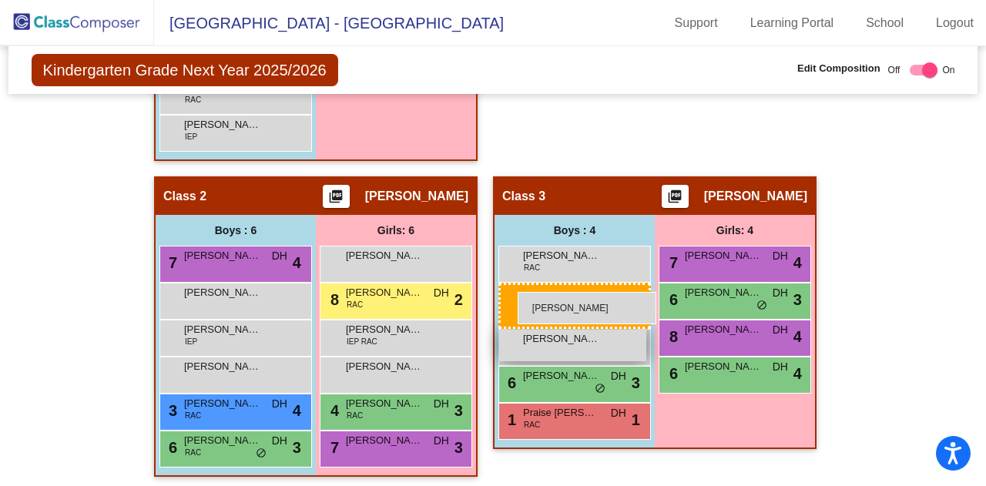
drag, startPoint x: 219, startPoint y: 250, endPoint x: 515, endPoint y: 291, distance: 299.5
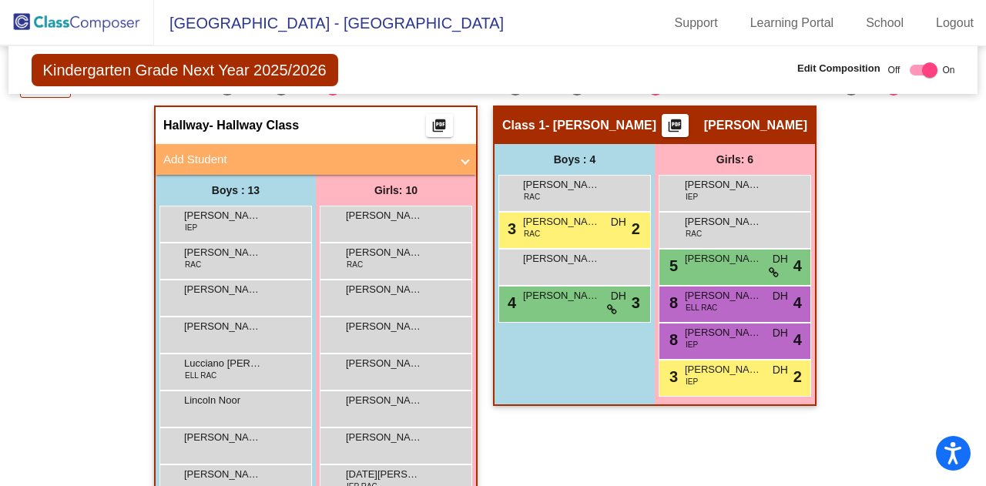
scroll to position [320, 0]
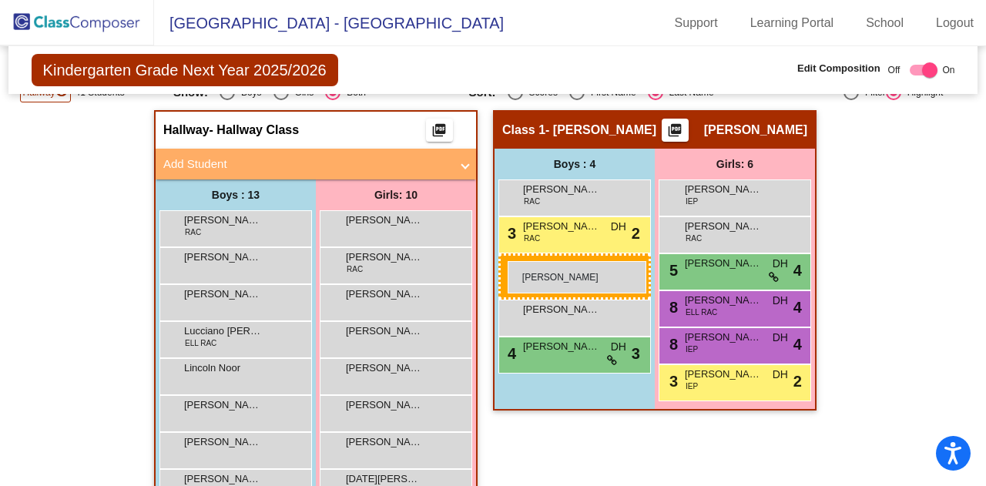
drag, startPoint x: 213, startPoint y: 224, endPoint x: 508, endPoint y: 261, distance: 297.4
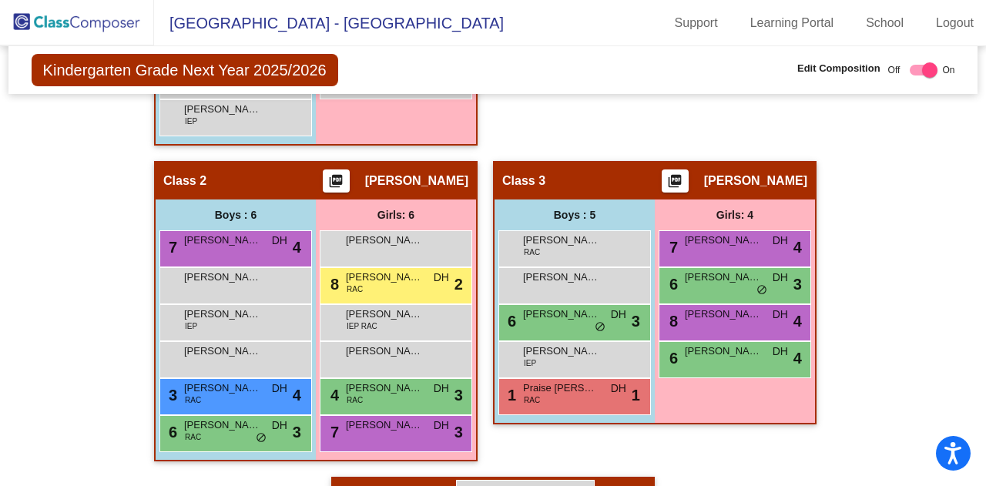
scroll to position [832, 0]
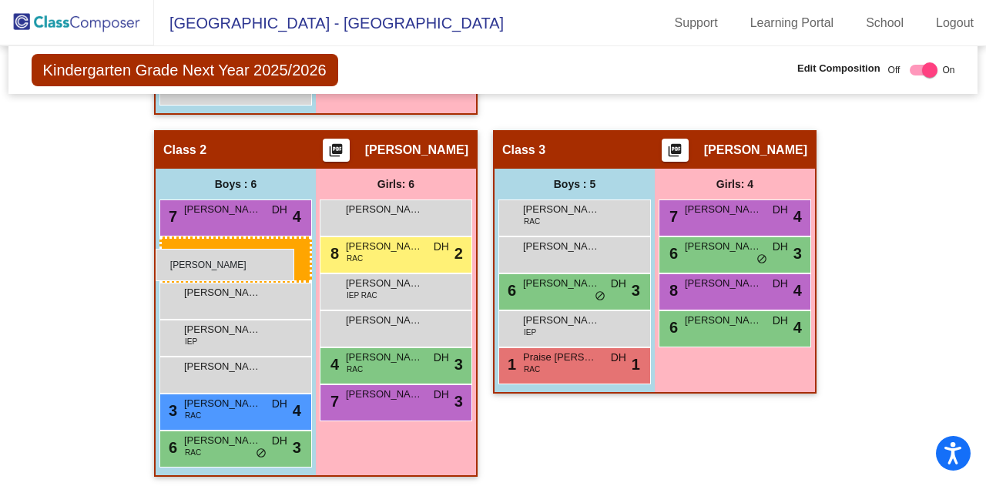
drag, startPoint x: 222, startPoint y: 297, endPoint x: 156, endPoint y: 249, distance: 82.1
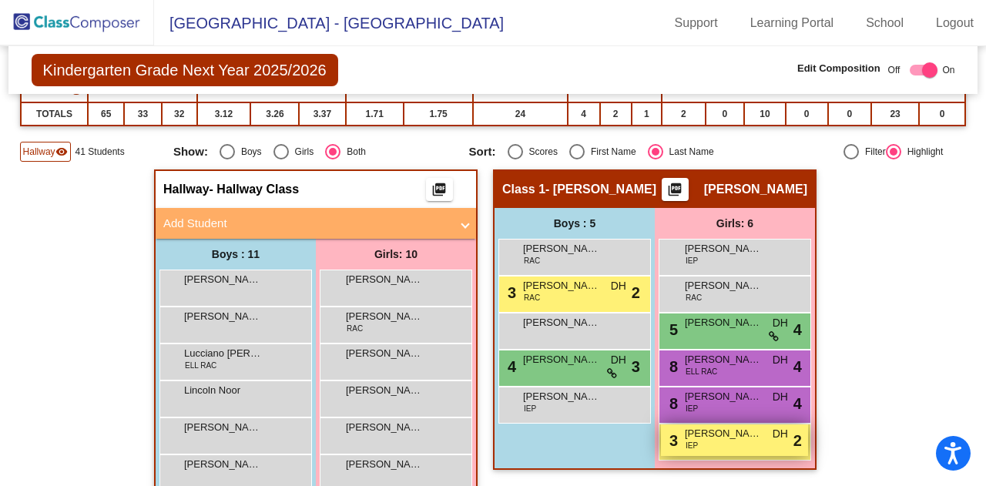
scroll to position [293, 0]
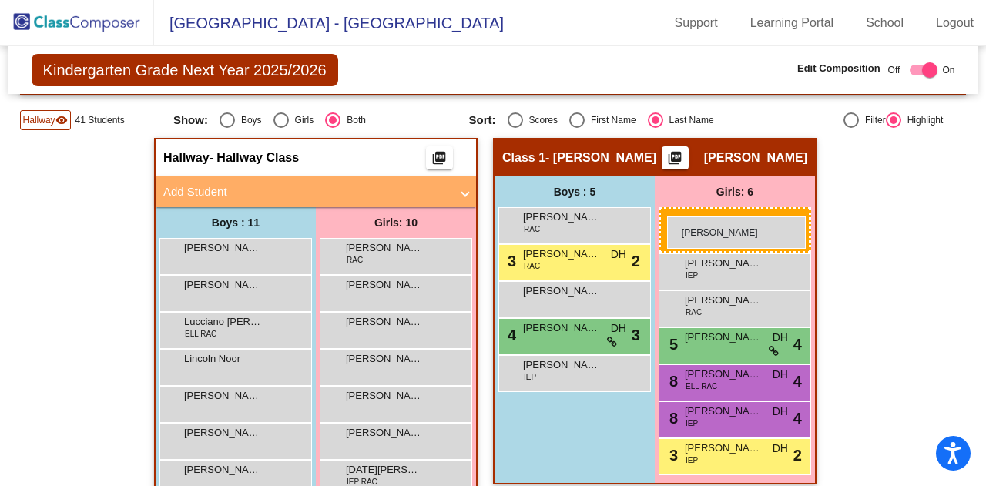
drag, startPoint x: 404, startPoint y: 251, endPoint x: 667, endPoint y: 216, distance: 265.7
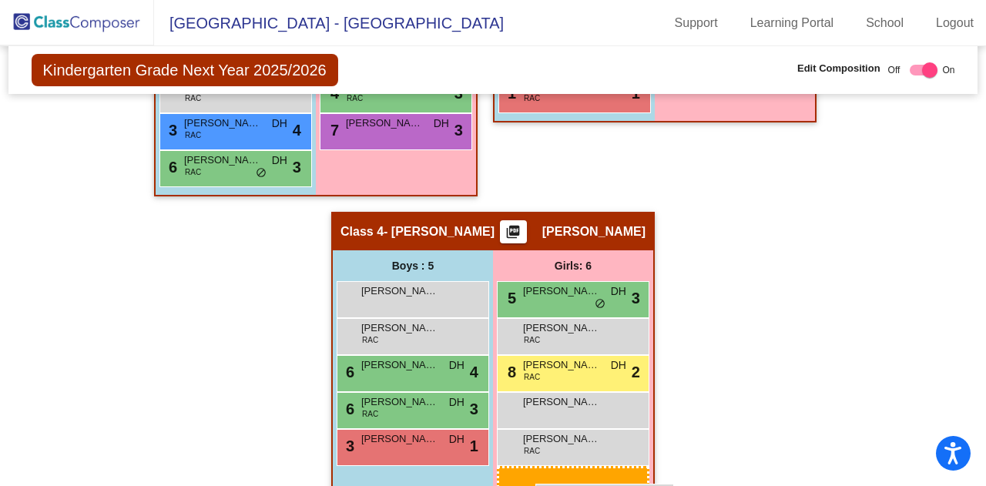
scroll to position [1137, 0]
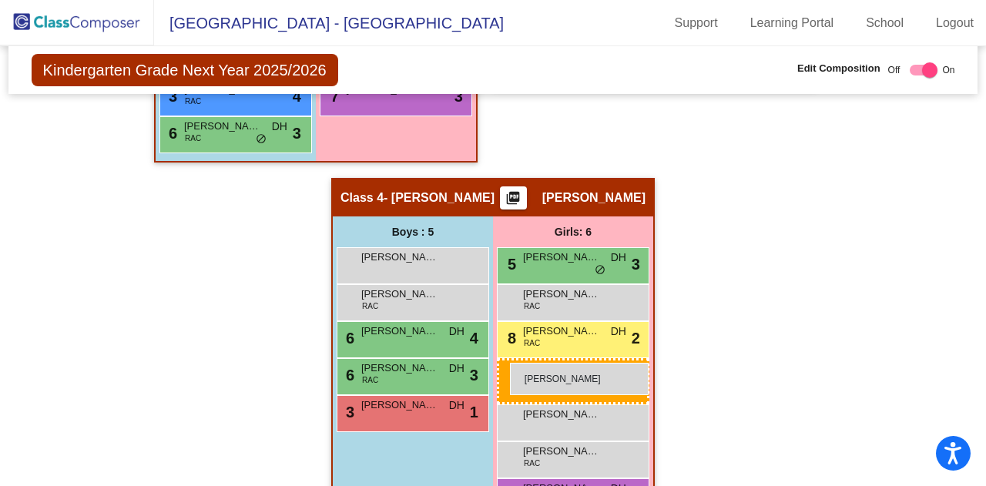
drag, startPoint x: 421, startPoint y: 253, endPoint x: 510, endPoint y: 363, distance: 141.3
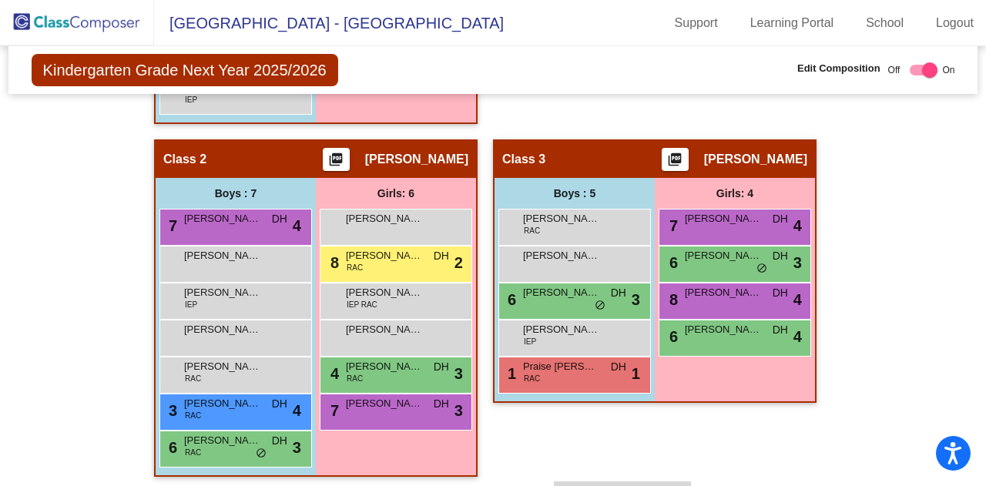
scroll to position [829, 0]
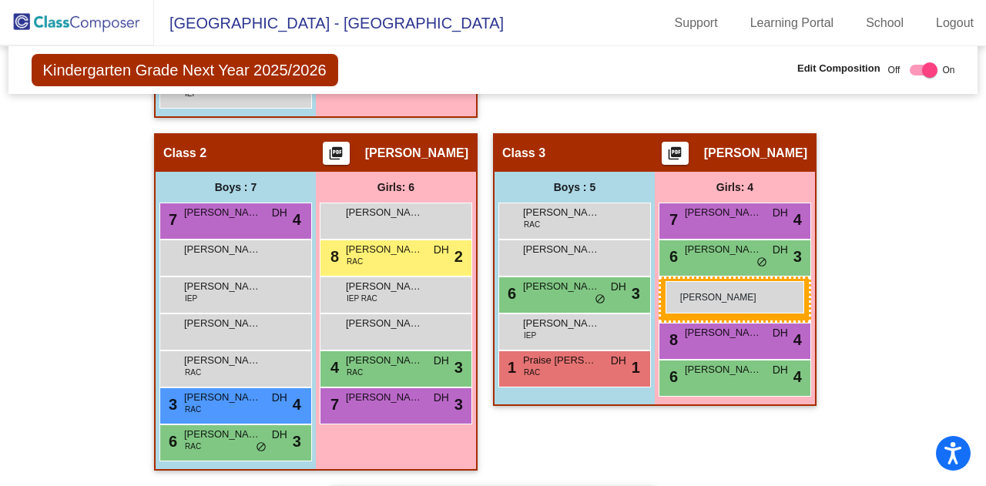
drag, startPoint x: 391, startPoint y: 253, endPoint x: 666, endPoint y: 281, distance: 275.7
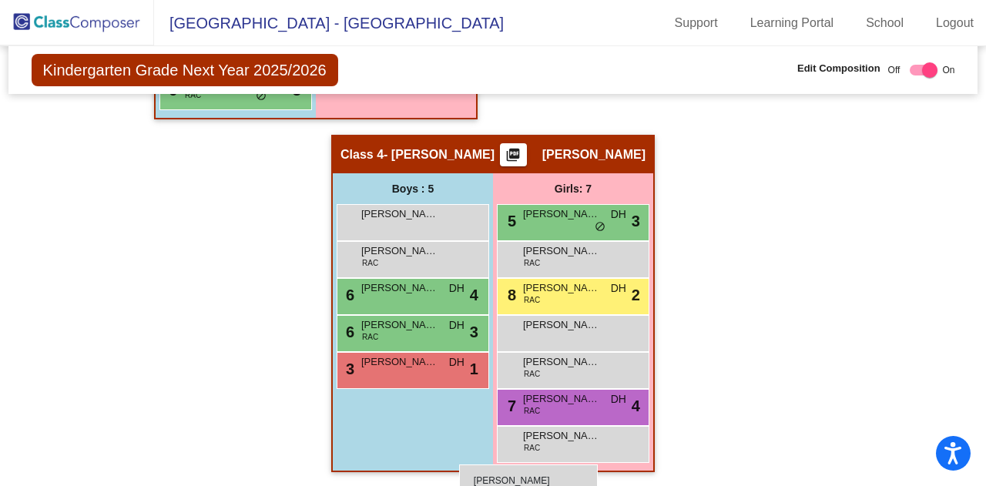
scroll to position [1143, 0]
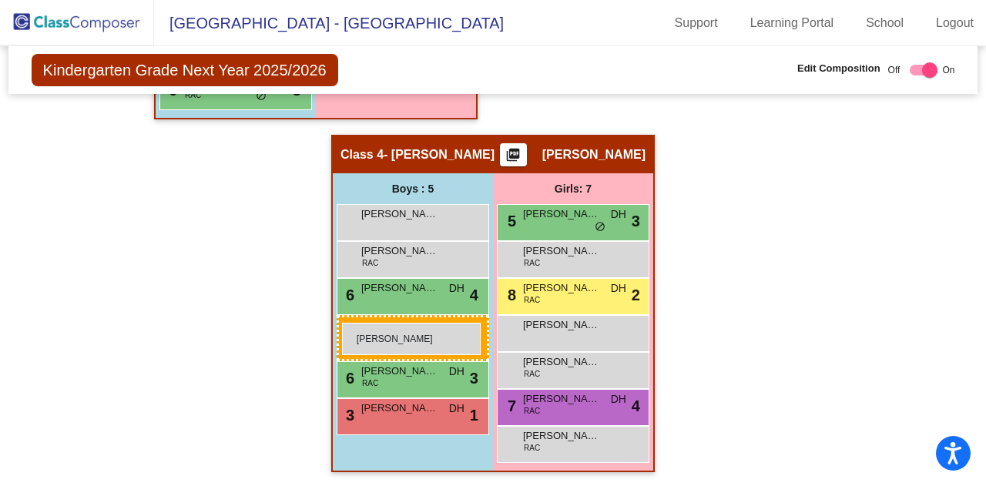
drag, startPoint x: 247, startPoint y: 252, endPoint x: 342, endPoint y: 323, distance: 118.9
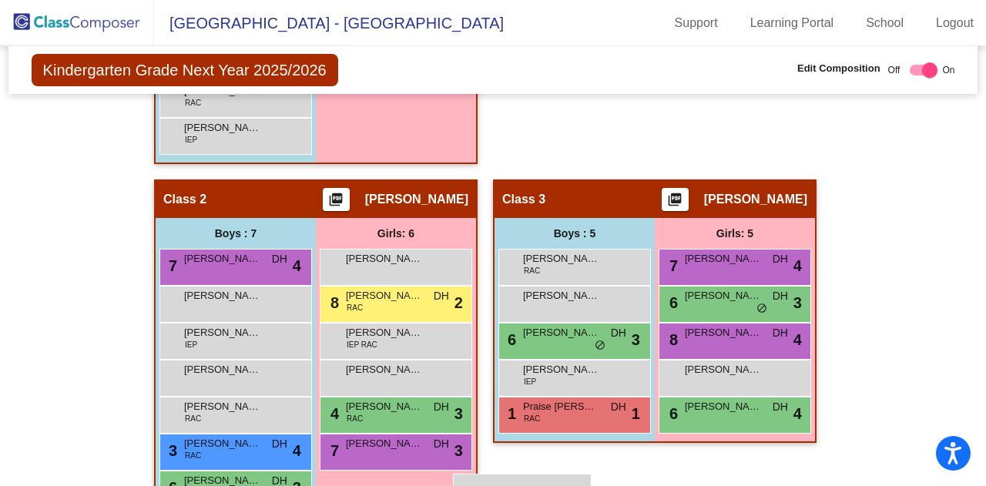
scroll to position [761, 0]
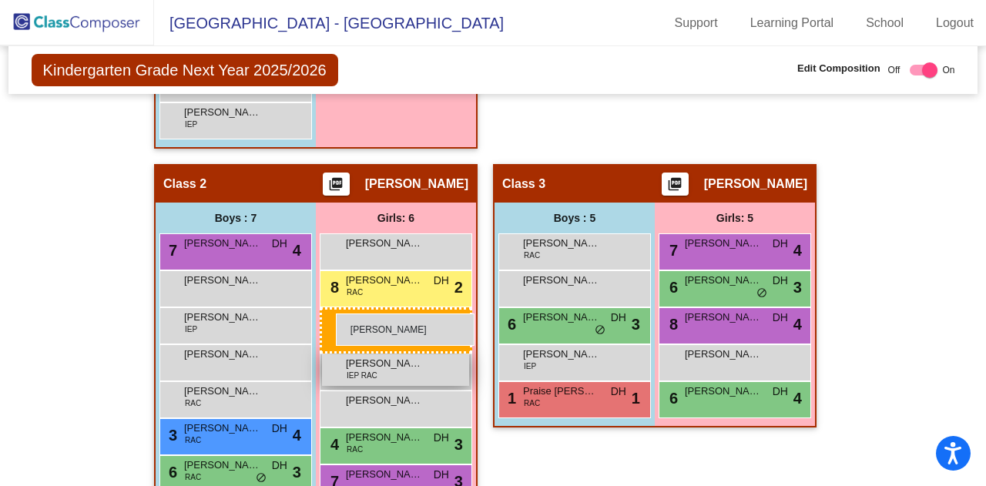
drag, startPoint x: 398, startPoint y: 323, endPoint x: 334, endPoint y: 314, distance: 65.4
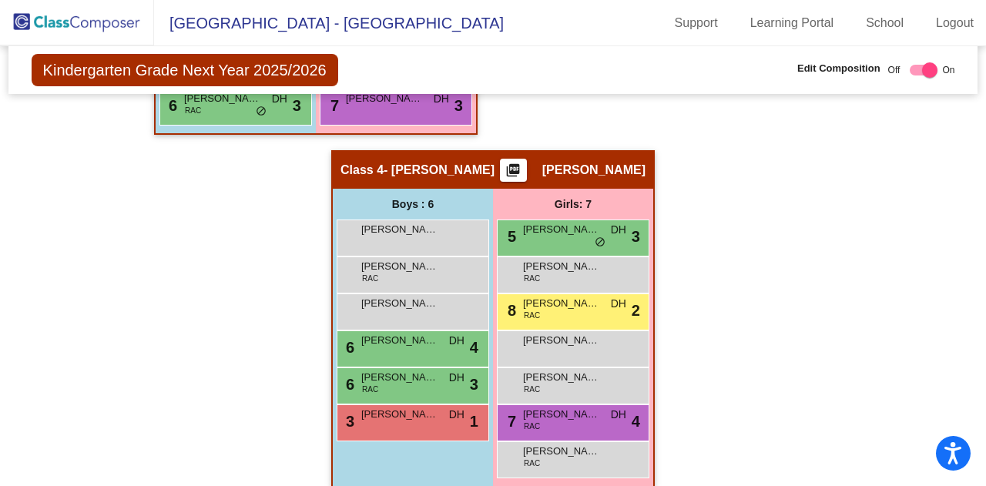
scroll to position [1106, 0]
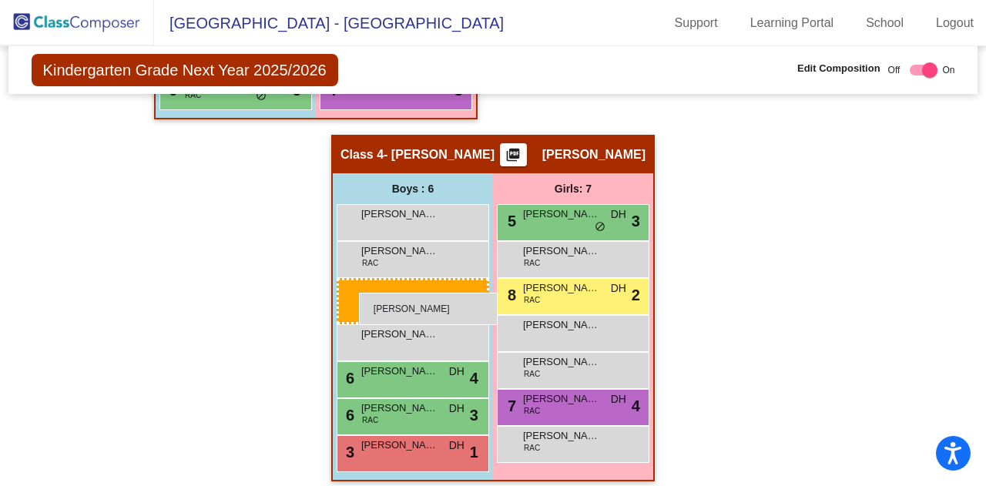
drag, startPoint x: 251, startPoint y: 167, endPoint x: 359, endPoint y: 293, distance: 165.5
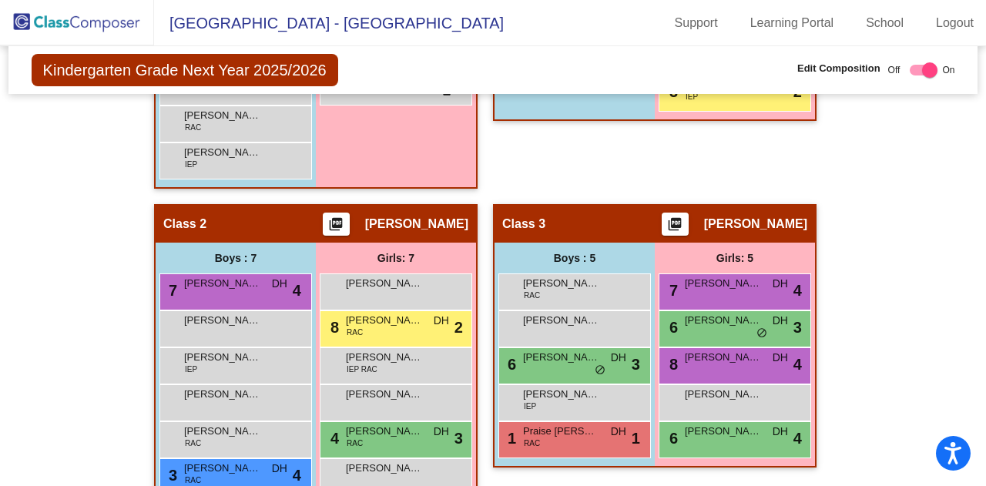
scroll to position [659, 0]
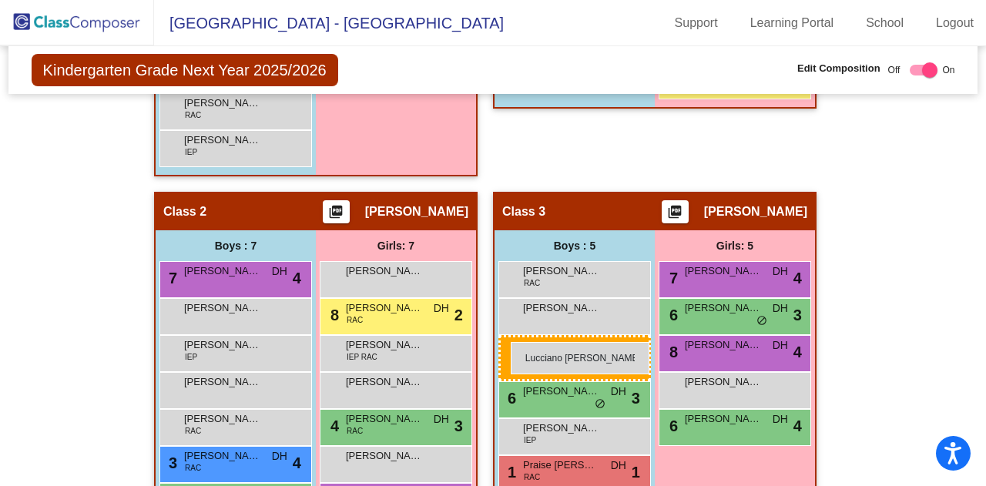
drag, startPoint x: 190, startPoint y: 156, endPoint x: 511, endPoint y: 342, distance: 370.8
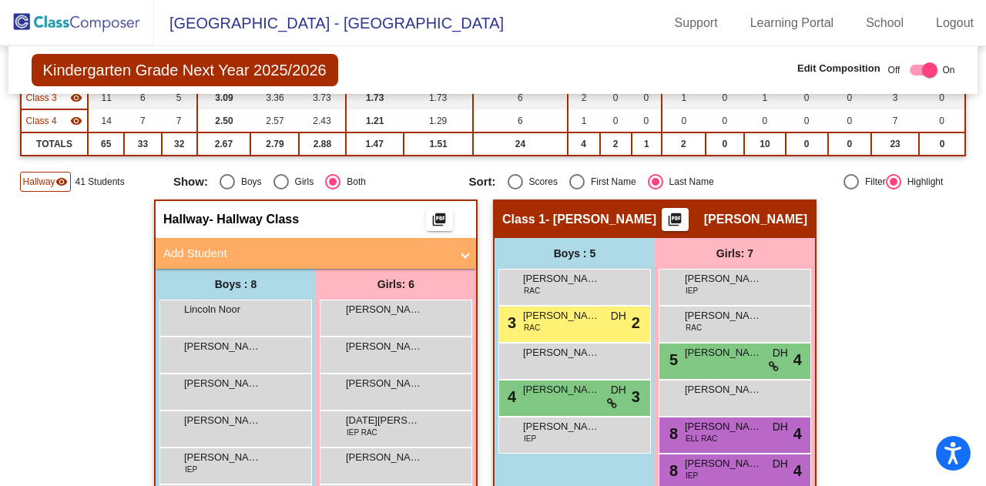
scroll to position [308, 0]
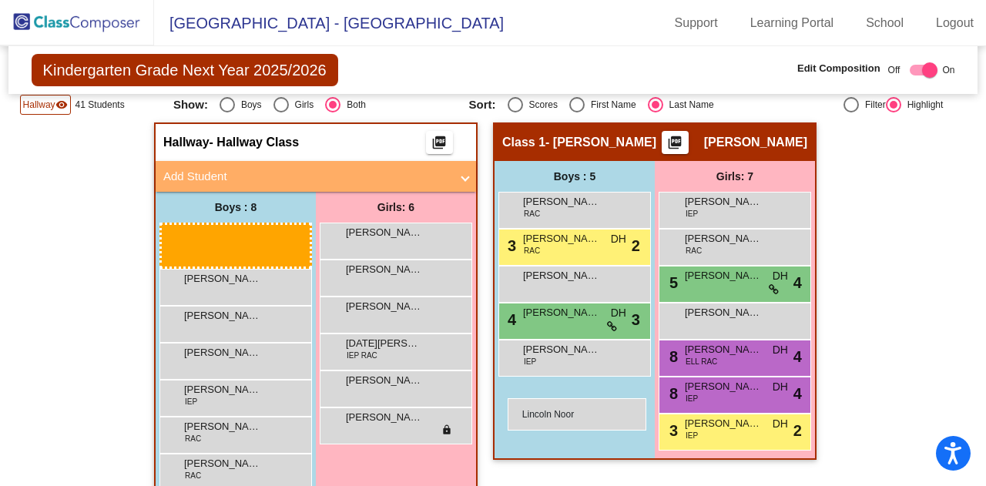
drag, startPoint x: 240, startPoint y: 228, endPoint x: 507, endPoint y: 398, distance: 315.9
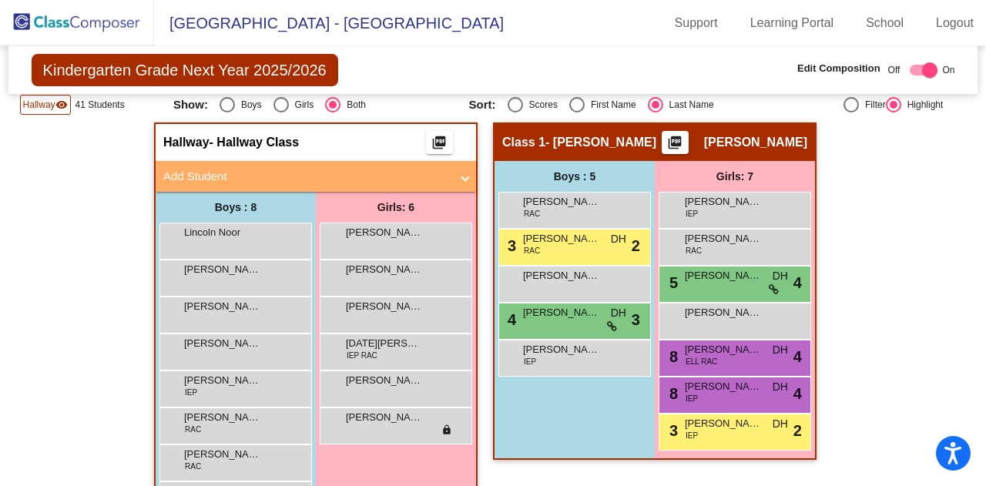
click at [237, 220] on div "Boys : 8" at bounding box center [236, 207] width 160 height 31
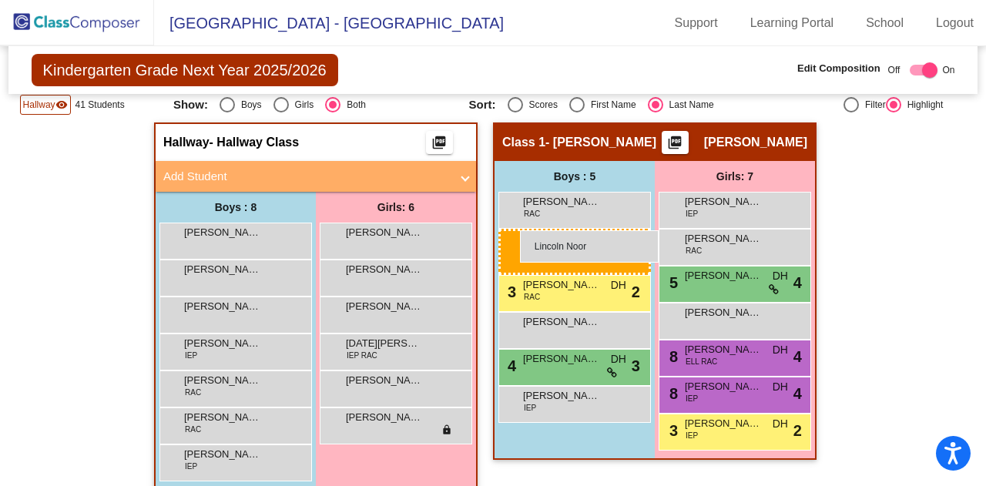
drag, startPoint x: 250, startPoint y: 237, endPoint x: 515, endPoint y: 229, distance: 265.1
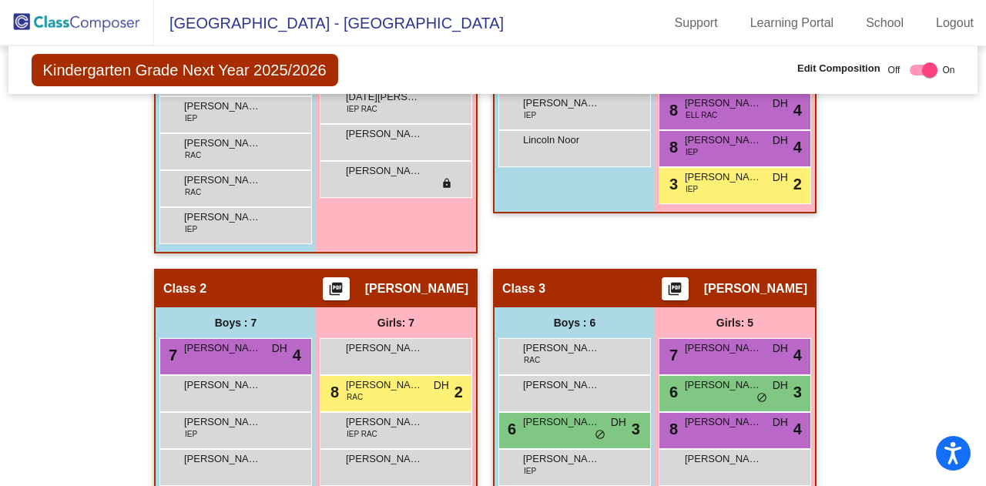
scroll to position [515, 0]
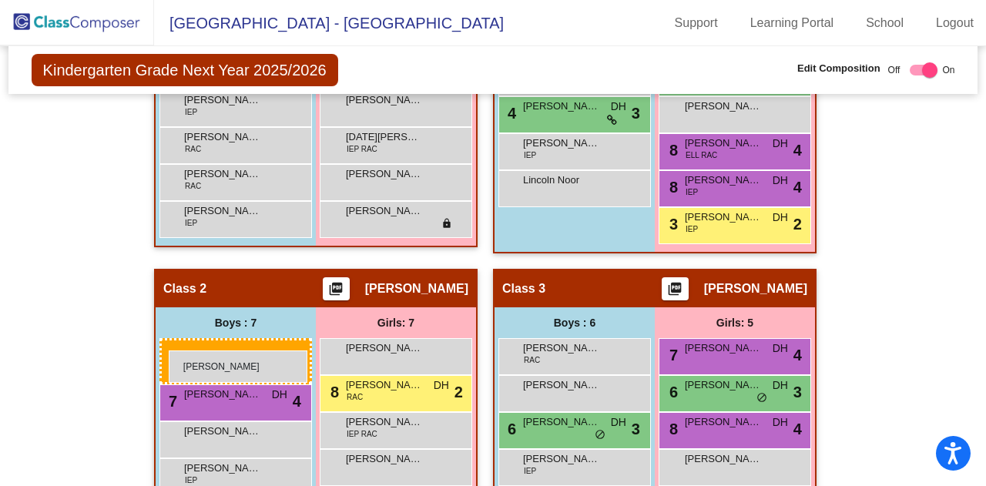
drag, startPoint x: 260, startPoint y: 240, endPoint x: 169, endPoint y: 351, distance: 143.4
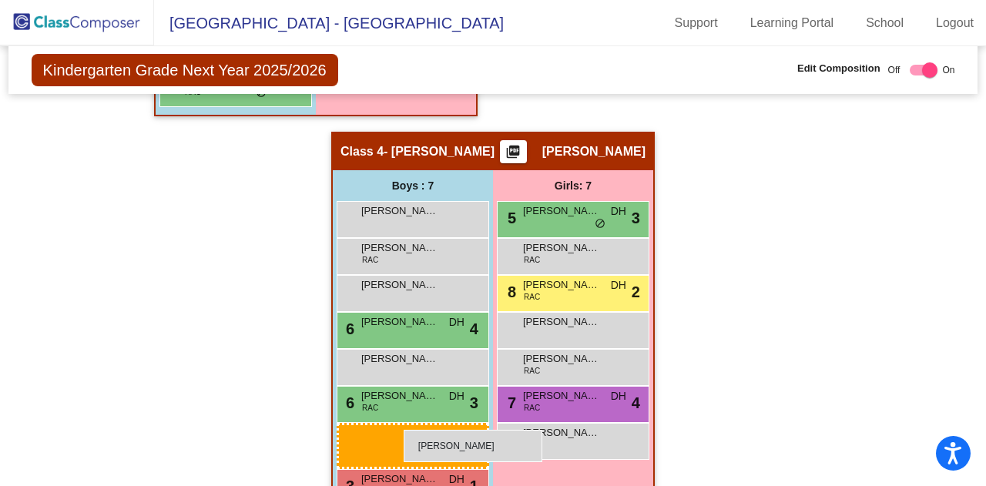
scroll to position [1038, 0]
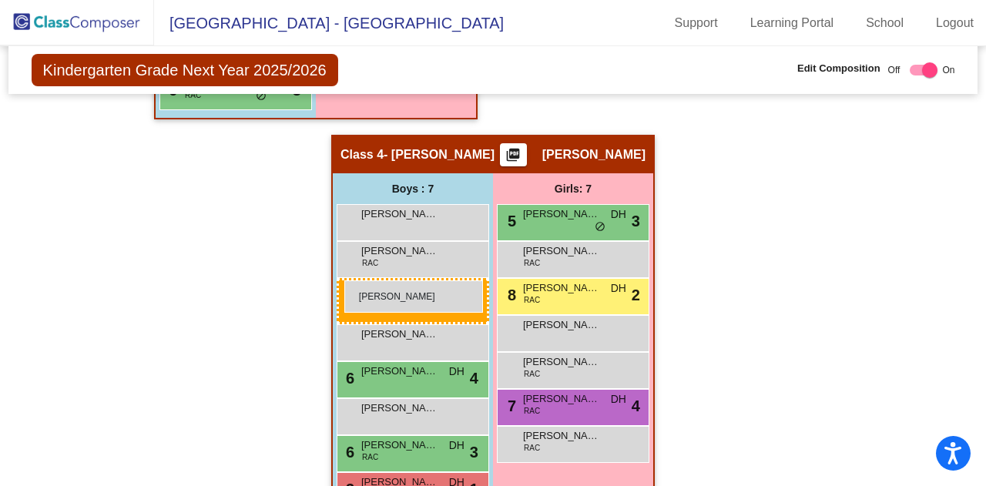
drag, startPoint x: 220, startPoint y: 237, endPoint x: 344, endPoint y: 280, distance: 131.6
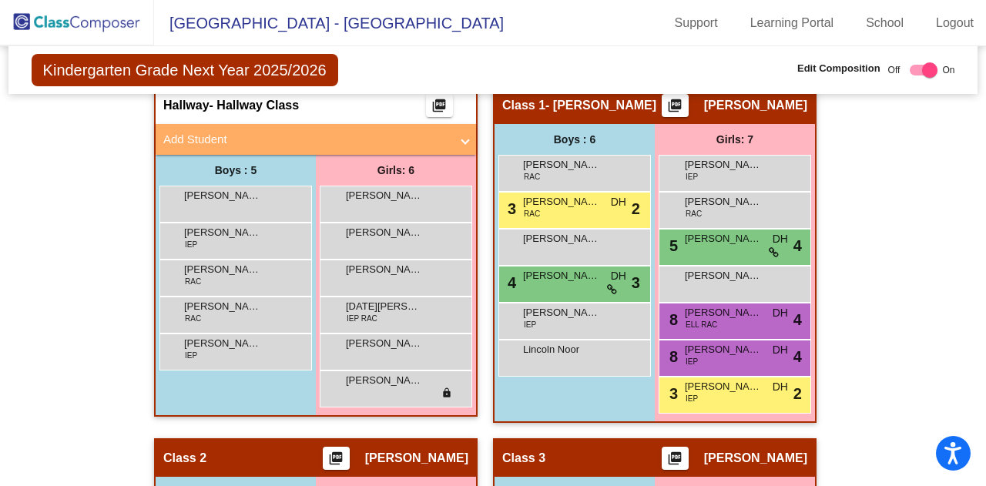
scroll to position [422, 0]
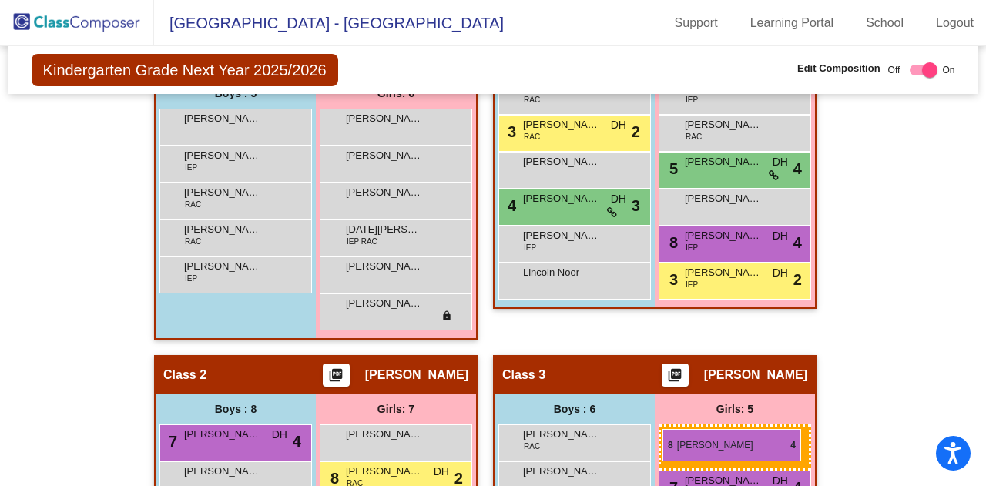
drag, startPoint x: 695, startPoint y: 242, endPoint x: 663, endPoint y: 429, distance: 190.0
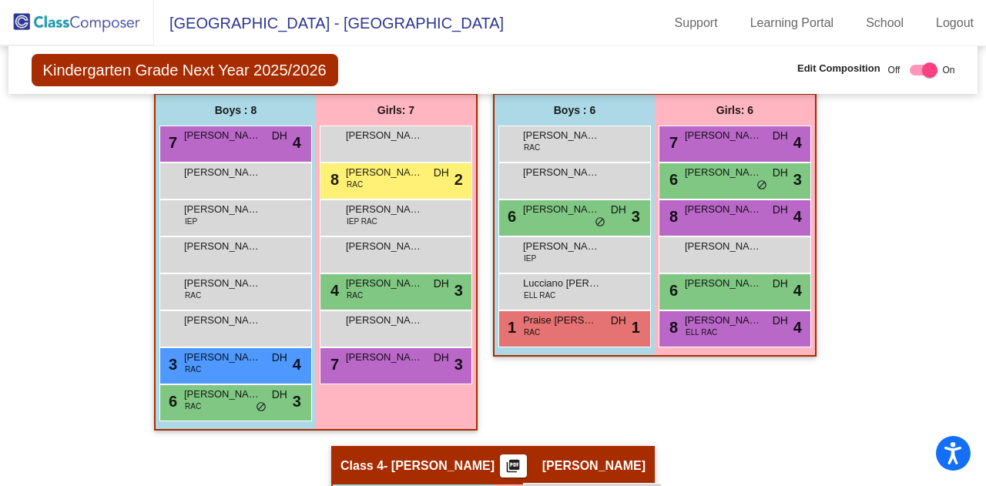
scroll to position [746, 0]
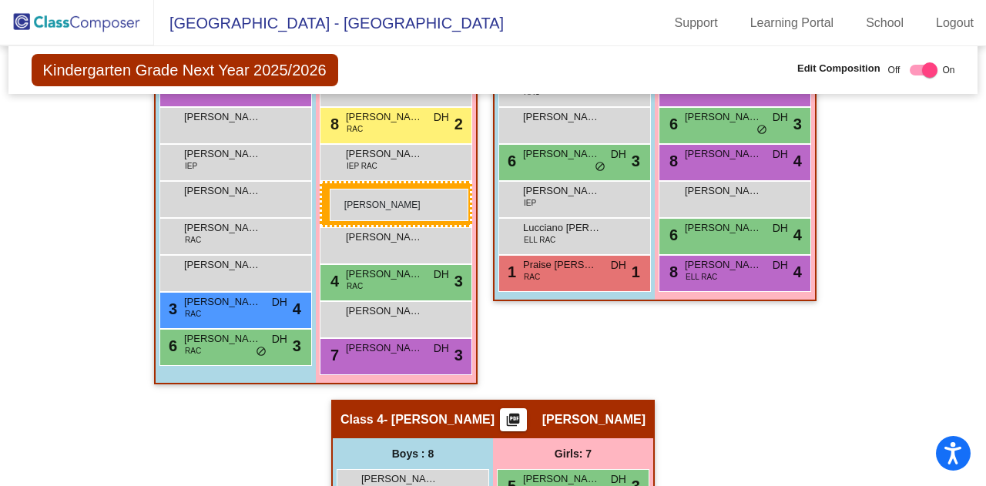
drag, startPoint x: 393, startPoint y: 309, endPoint x: 330, endPoint y: 189, distance: 135.8
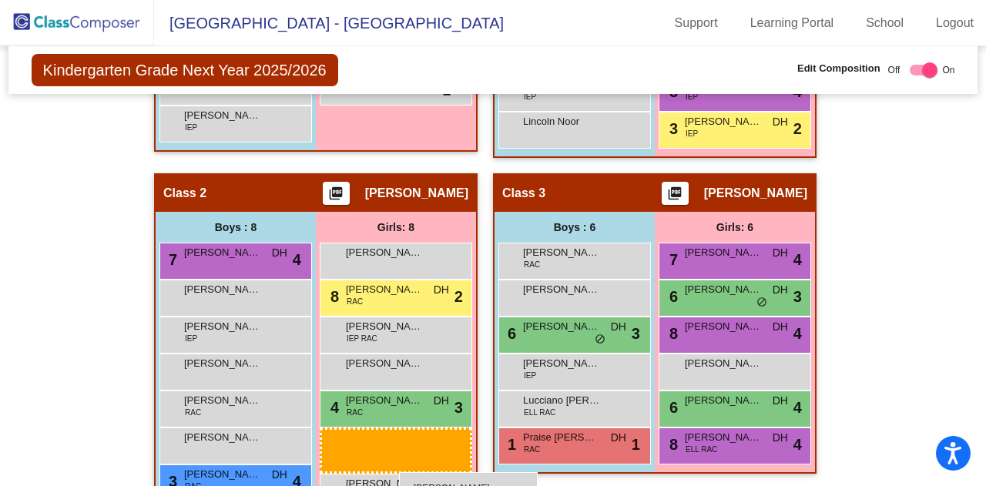
scroll to position [585, 0]
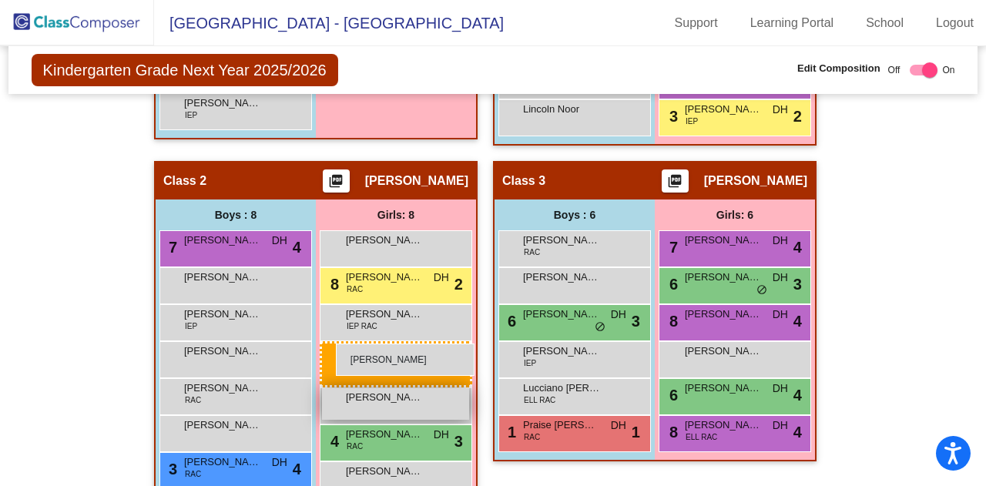
drag, startPoint x: 354, startPoint y: 309, endPoint x: 333, endPoint y: 344, distance: 40.8
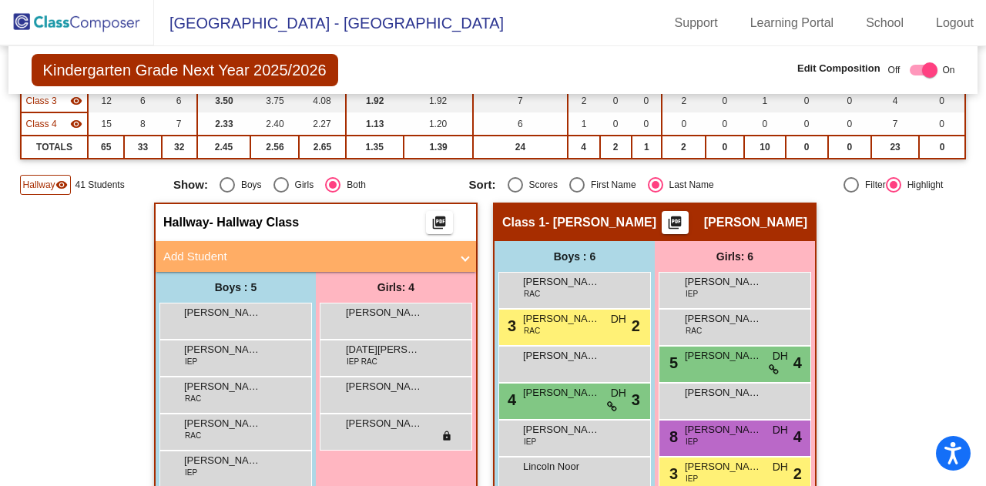
scroll to position [305, 0]
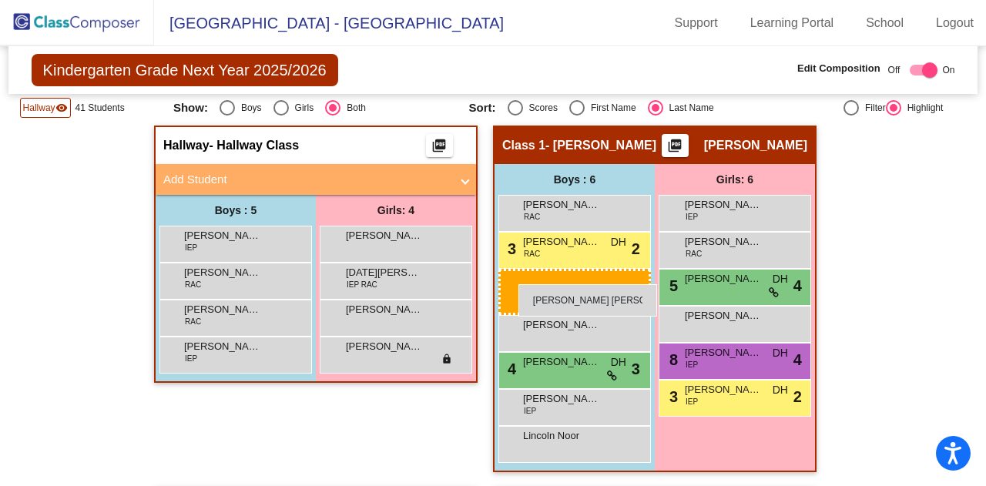
drag, startPoint x: 250, startPoint y: 237, endPoint x: 518, endPoint y: 284, distance: 271.4
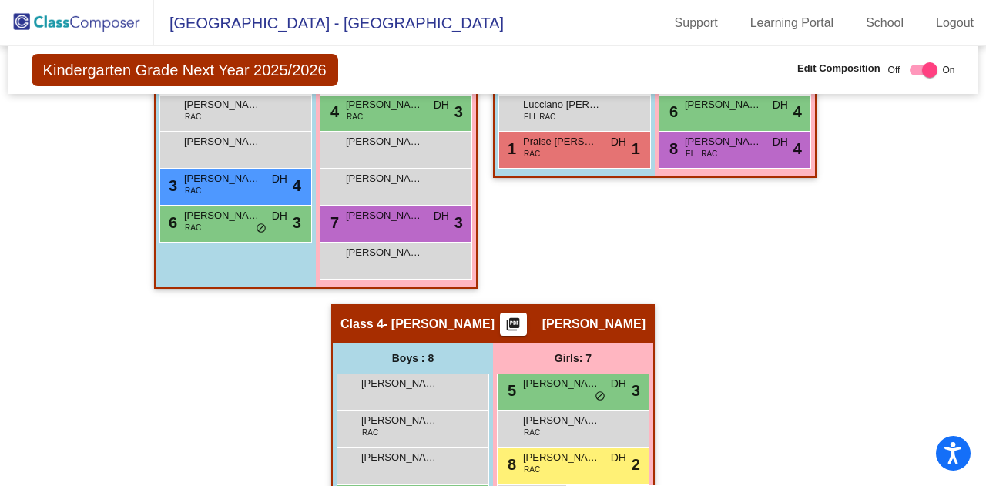
scroll to position [921, 0]
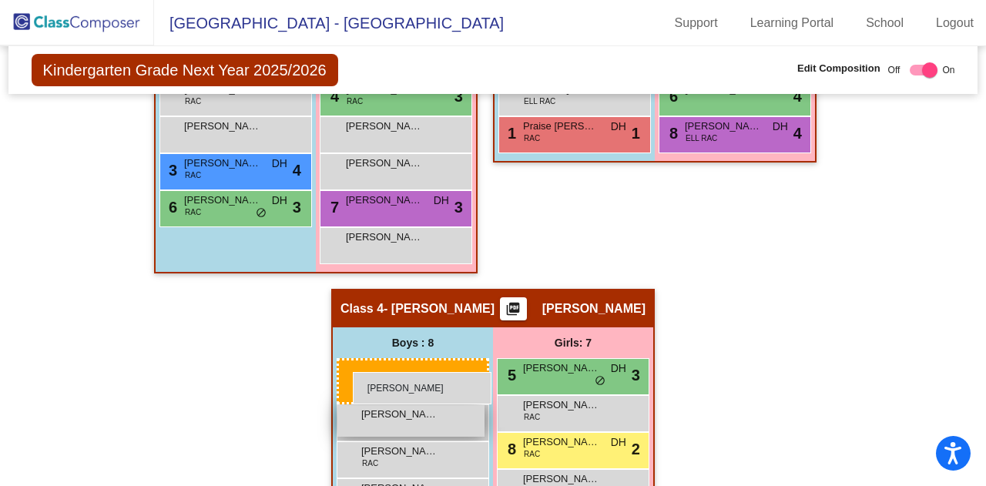
drag, startPoint x: 230, startPoint y: 280, endPoint x: 351, endPoint y: 372, distance: 152.2
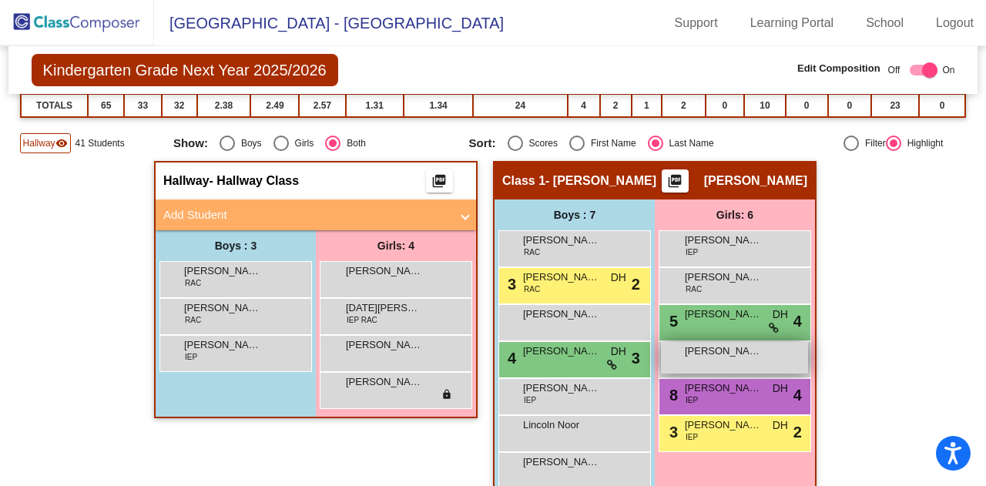
scroll to position [305, 0]
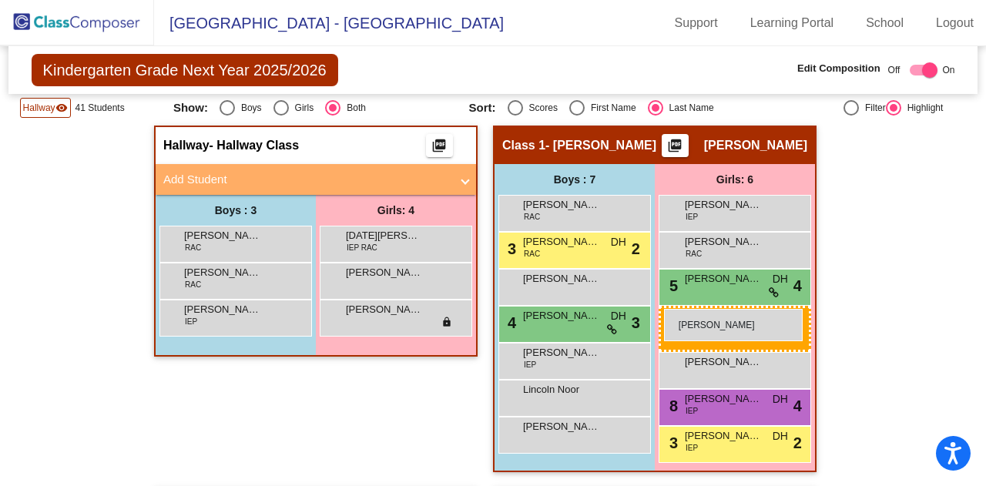
drag, startPoint x: 377, startPoint y: 244, endPoint x: 664, endPoint y: 309, distance: 293.8
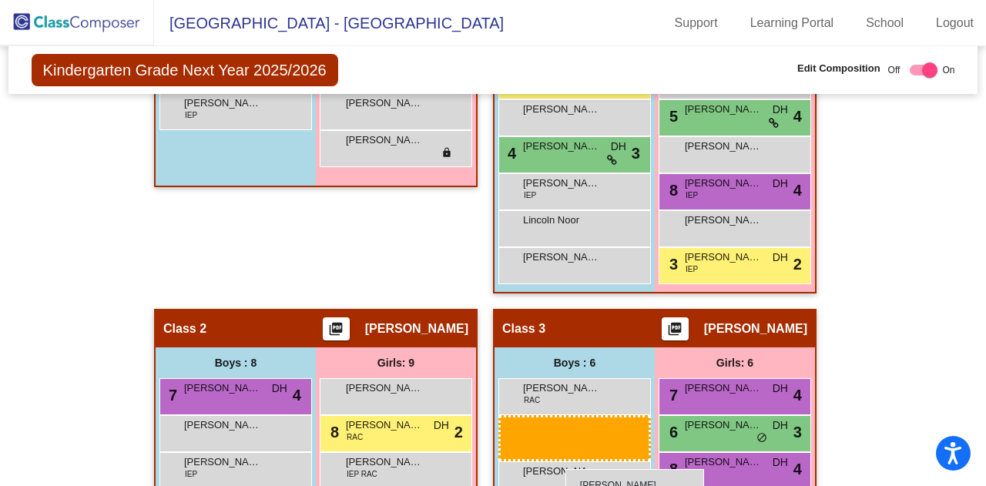
scroll to position [493, 0]
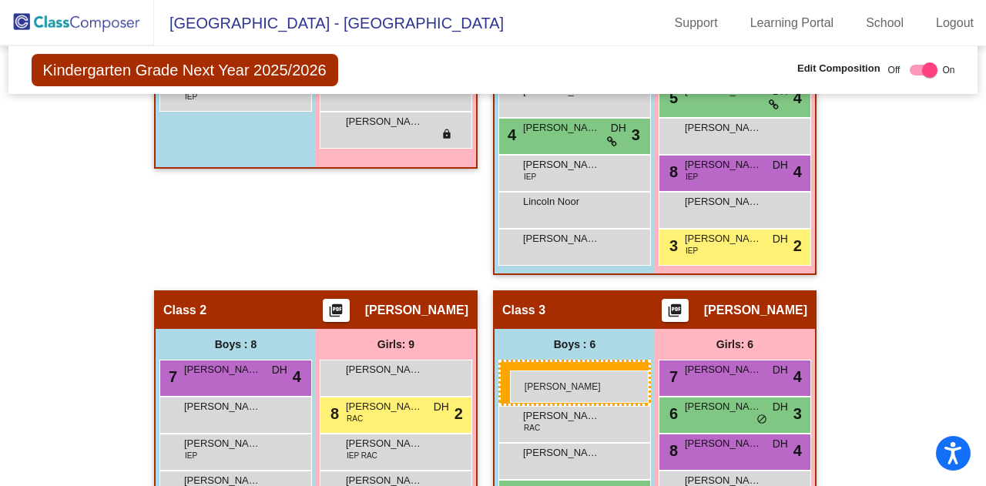
drag, startPoint x: 202, startPoint y: 249, endPoint x: 510, endPoint y: 371, distance: 331.3
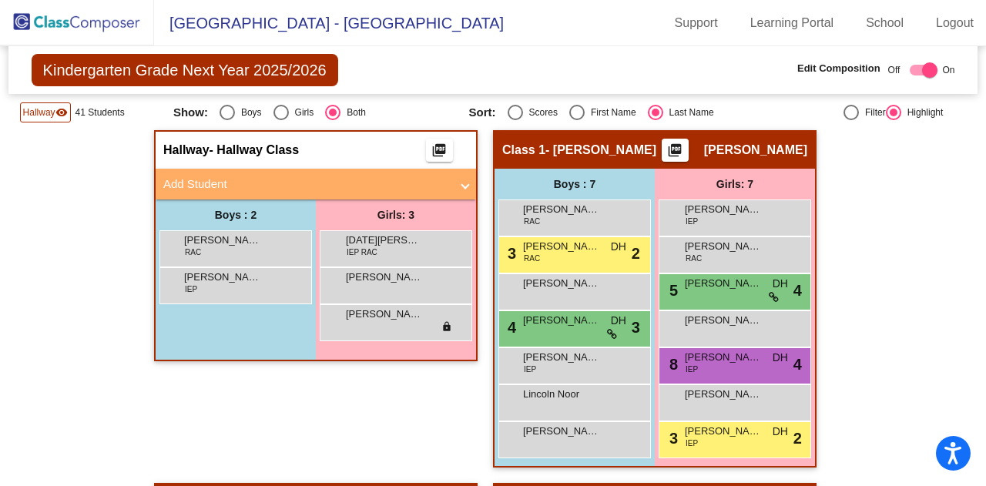
scroll to position [225, 0]
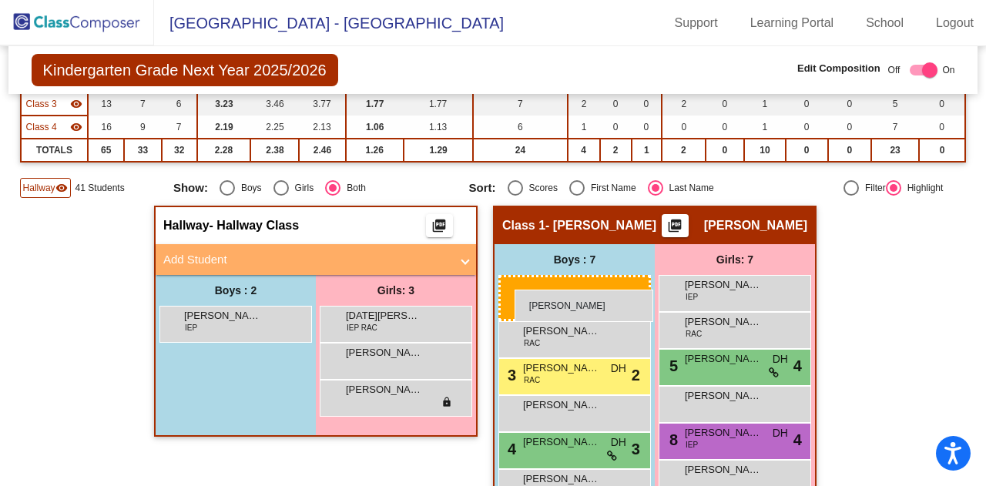
drag, startPoint x: 222, startPoint y: 324, endPoint x: 515, endPoint y: 290, distance: 294.8
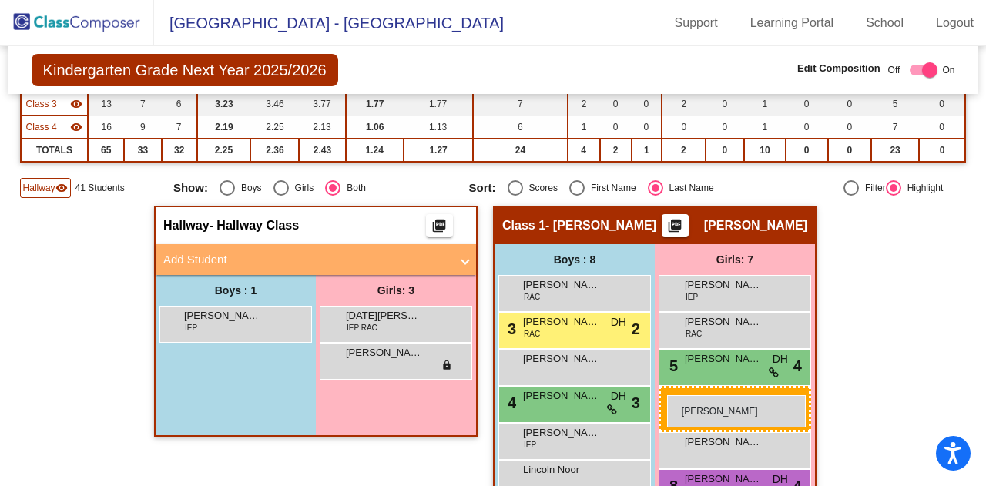
drag, startPoint x: 371, startPoint y: 355, endPoint x: 667, endPoint y: 395, distance: 298.5
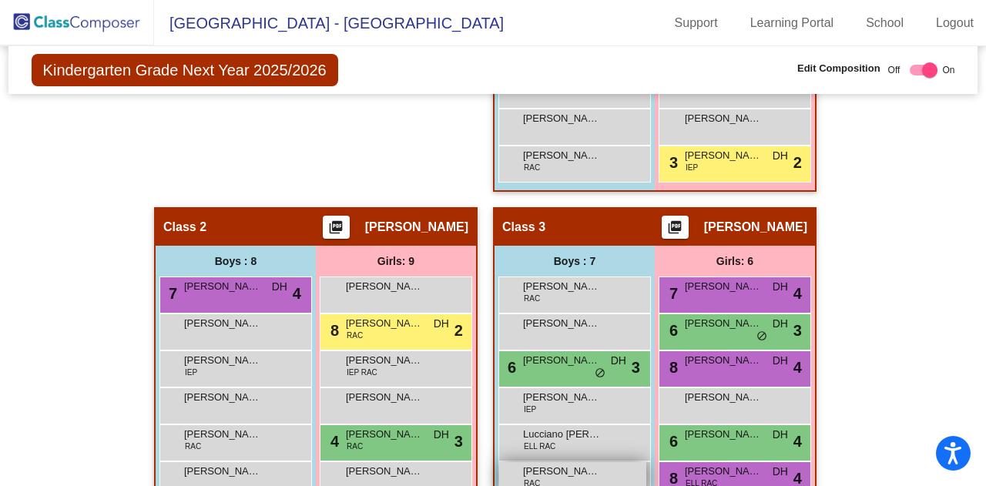
scroll to position [641, 0]
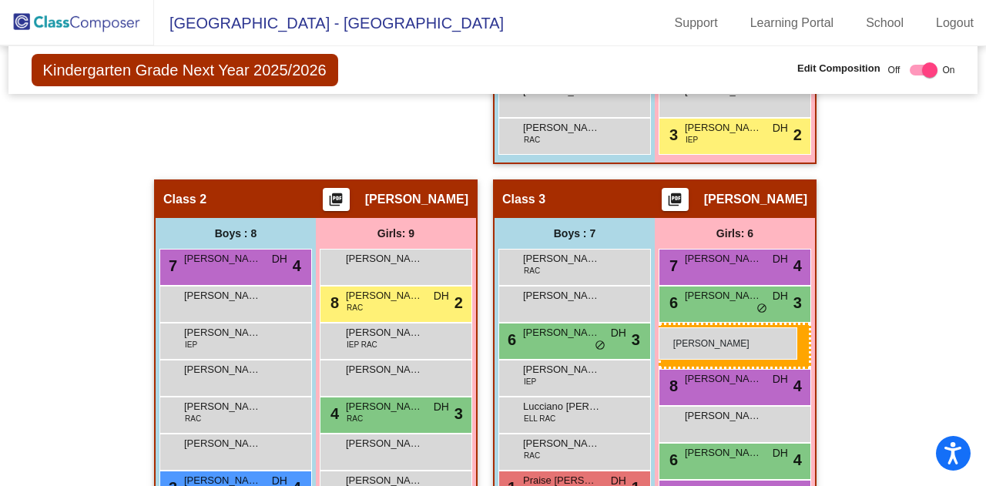
drag, startPoint x: 370, startPoint y: 197, endPoint x: 659, endPoint y: 327, distance: 316.9
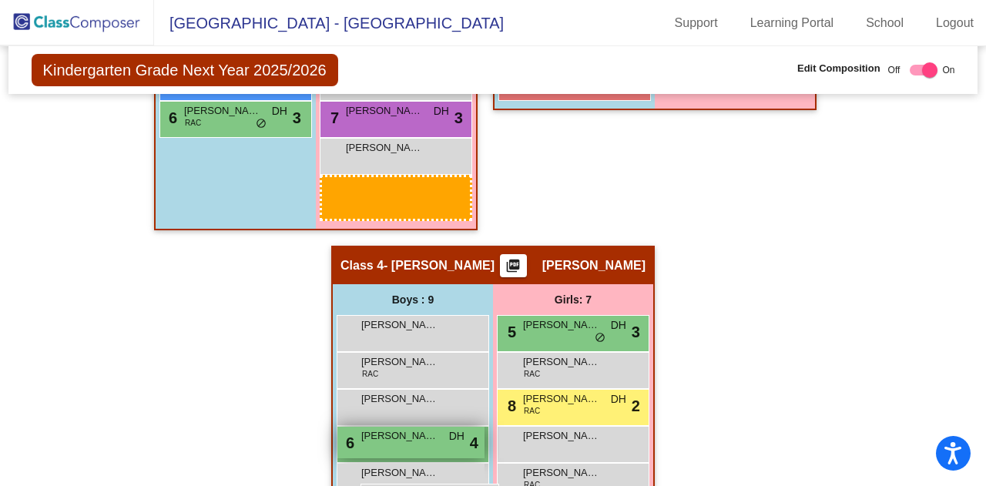
scroll to position [1048, 0]
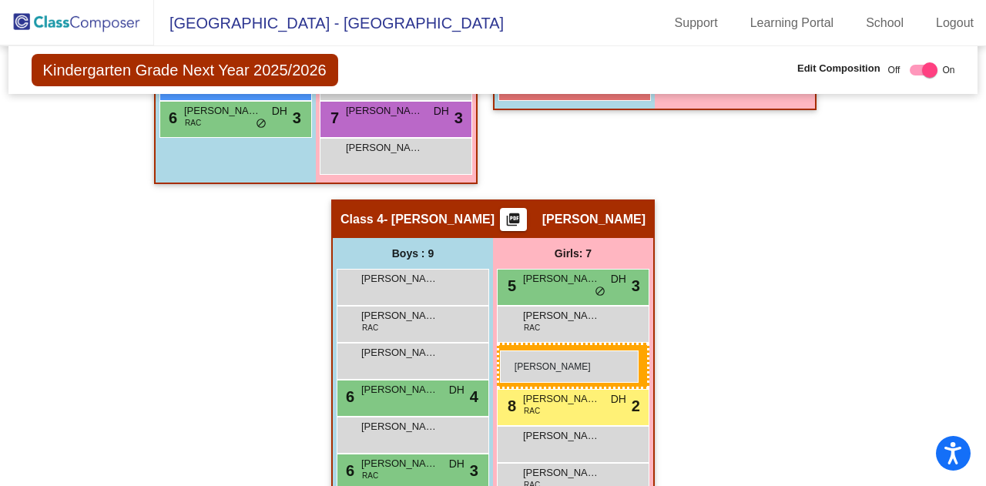
drag, startPoint x: 692, startPoint y: 319, endPoint x: 500, endPoint y: 351, distance: 194.4
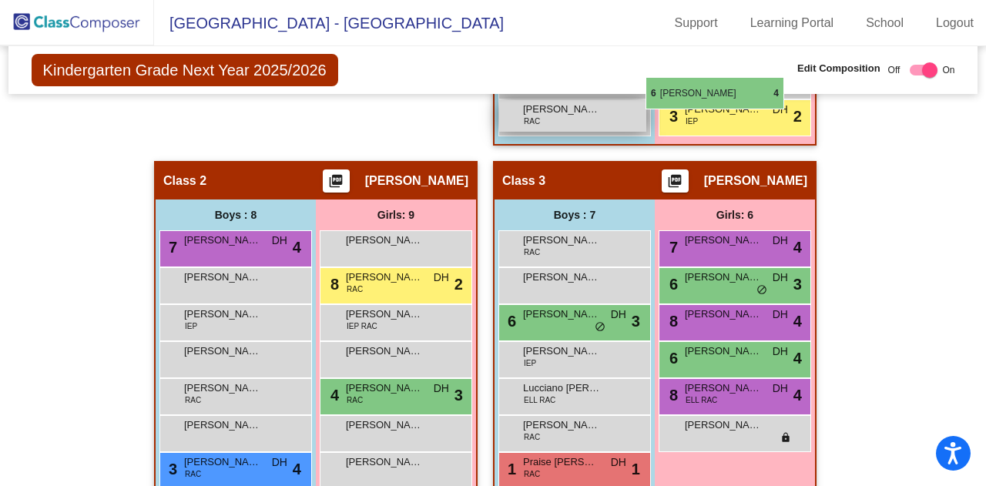
scroll to position [650, 0]
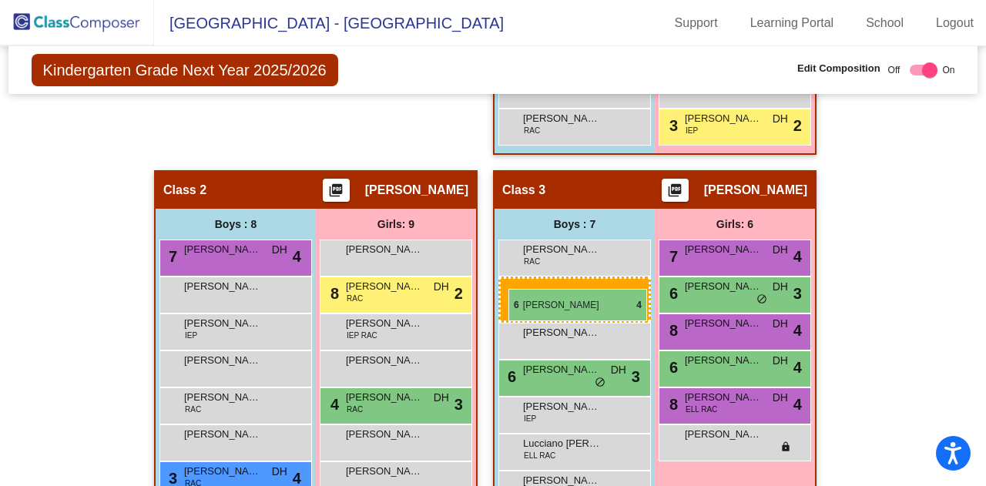
drag, startPoint x: 396, startPoint y: 330, endPoint x: 506, endPoint y: 287, distance: 118.6
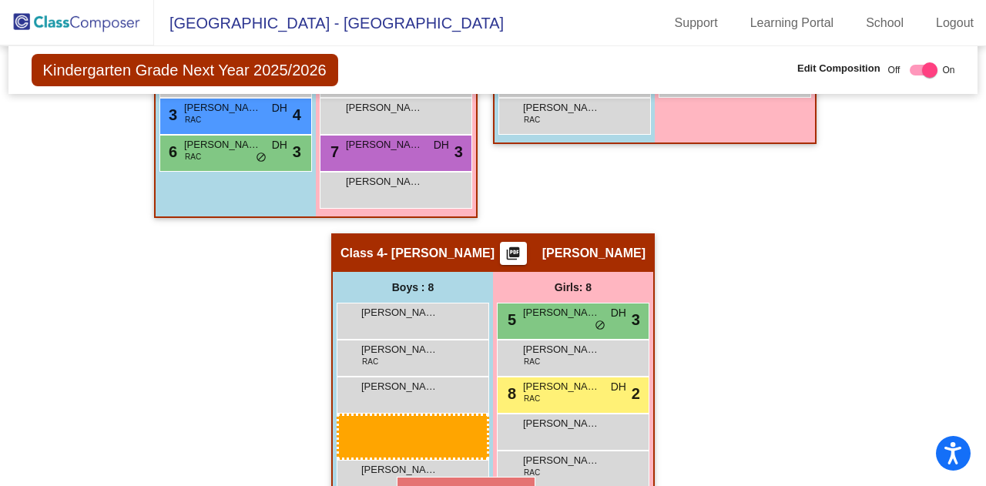
scroll to position [1020, 0]
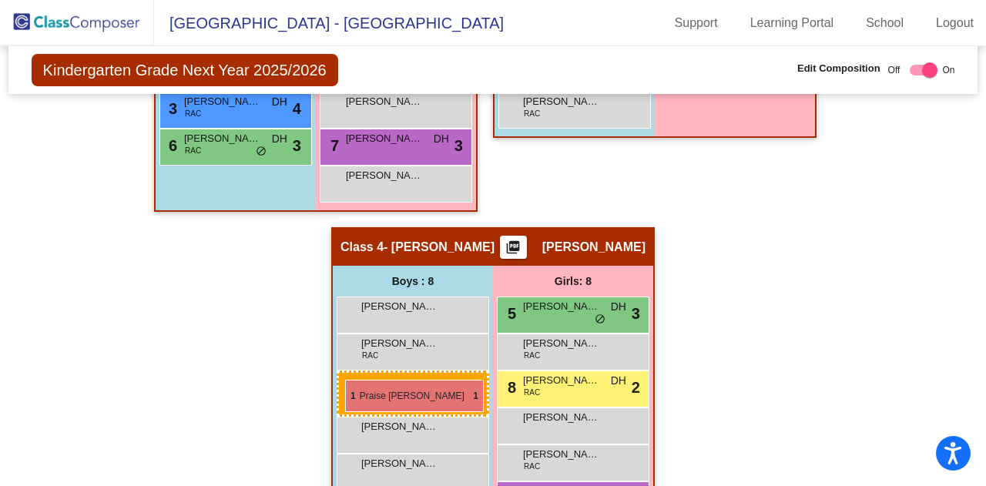
drag, startPoint x: 542, startPoint y: 397, endPoint x: 345, endPoint y: 380, distance: 197.2
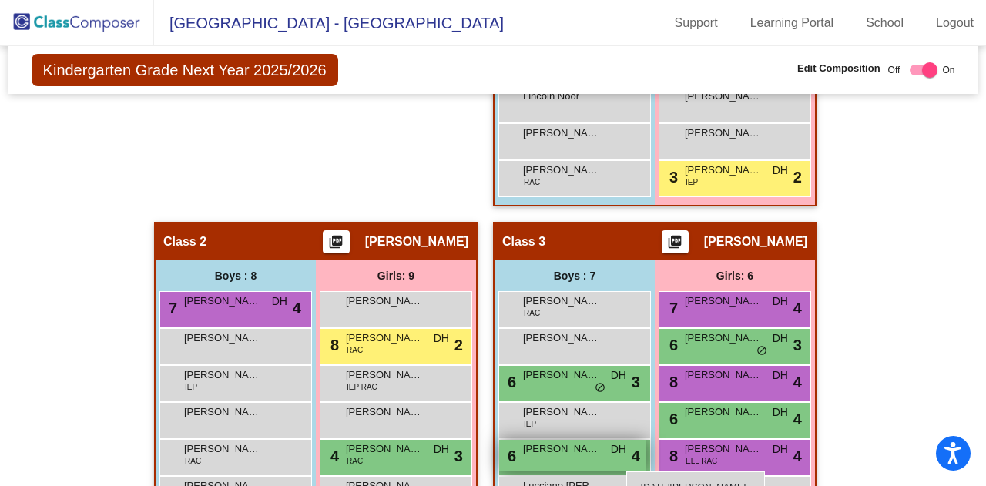
scroll to position [608, 0]
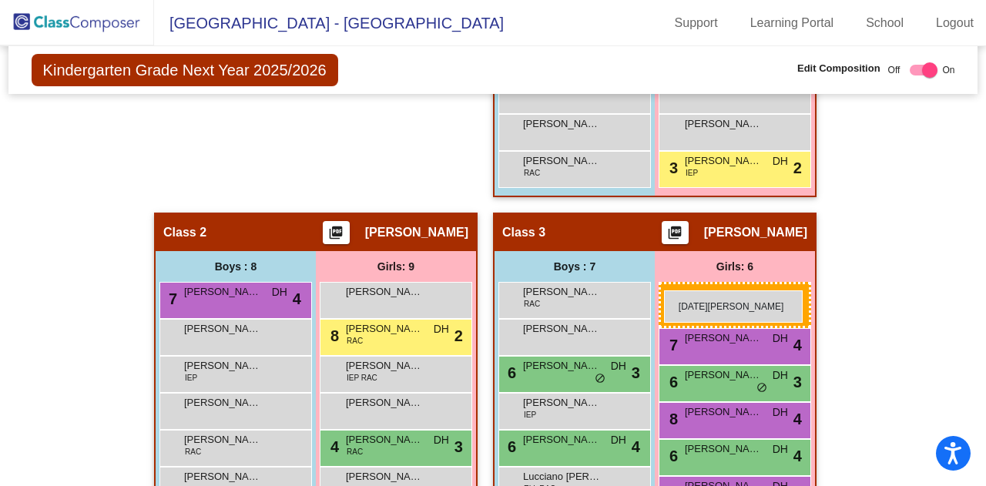
drag, startPoint x: 388, startPoint y: 244, endPoint x: 664, endPoint y: 290, distance: 279.6
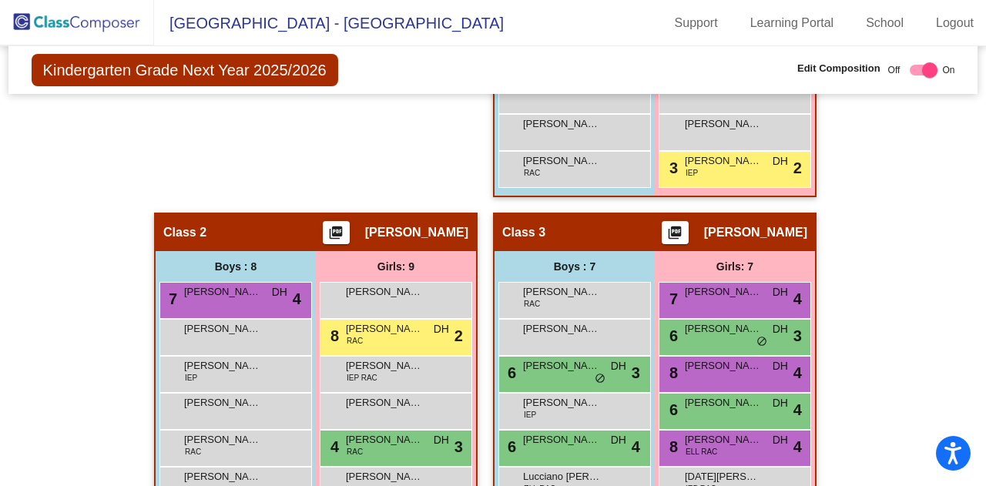
drag, startPoint x: 976, startPoint y: 310, endPoint x: 935, endPoint y: 289, distance: 46.2
click at [935, 289] on mat-sidenav-content "Kindergarten Grade Next Year 2025/2026 Edit Composition Off On Incoming Digital…" at bounding box center [493, 266] width 986 height 440
click at [935, 289] on div "Hallway - Hallway Class picture_as_pdf Add Student First Name Last Name Student…" at bounding box center [493, 444] width 947 height 1243
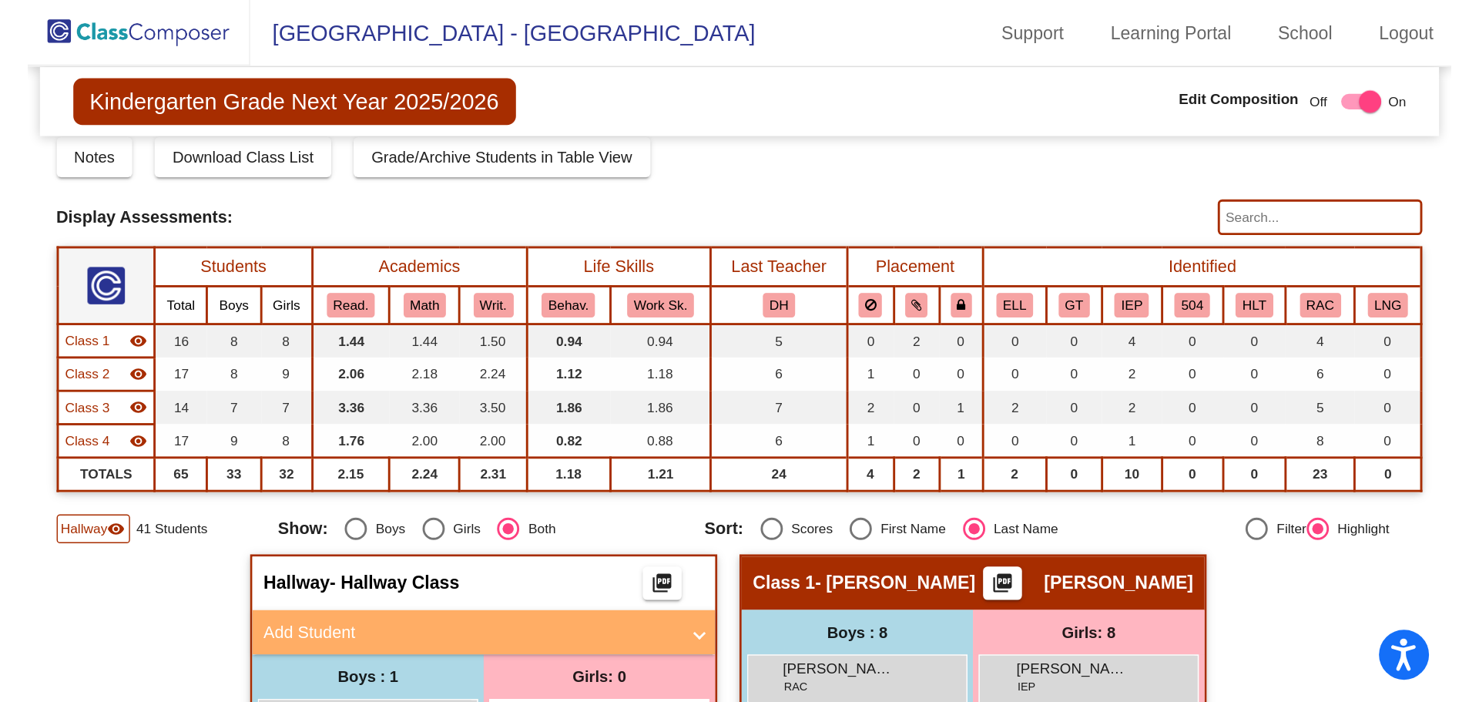
scroll to position [0, 0]
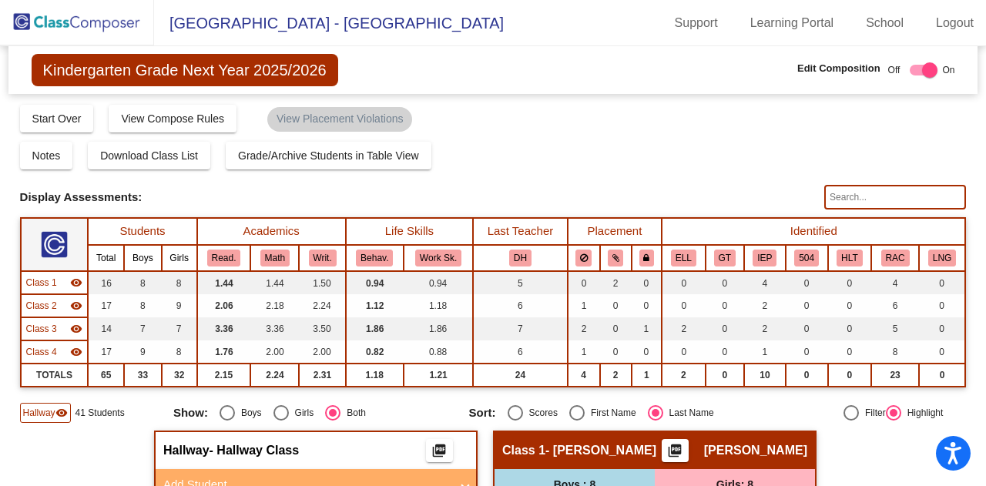
click at [585, 79] on div "Kindergarten Grade Next Year 2025/2026 Edit Composition Off On Incoming Digital…" at bounding box center [493, 70] width 970 height 48
